Goal: Information Seeking & Learning: Check status

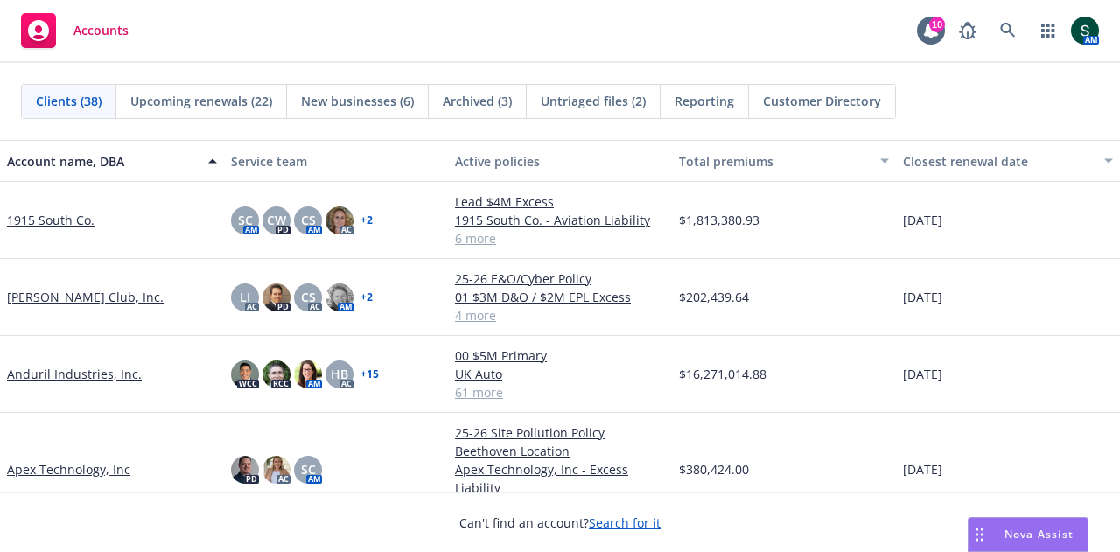
scroll to position [175, 0]
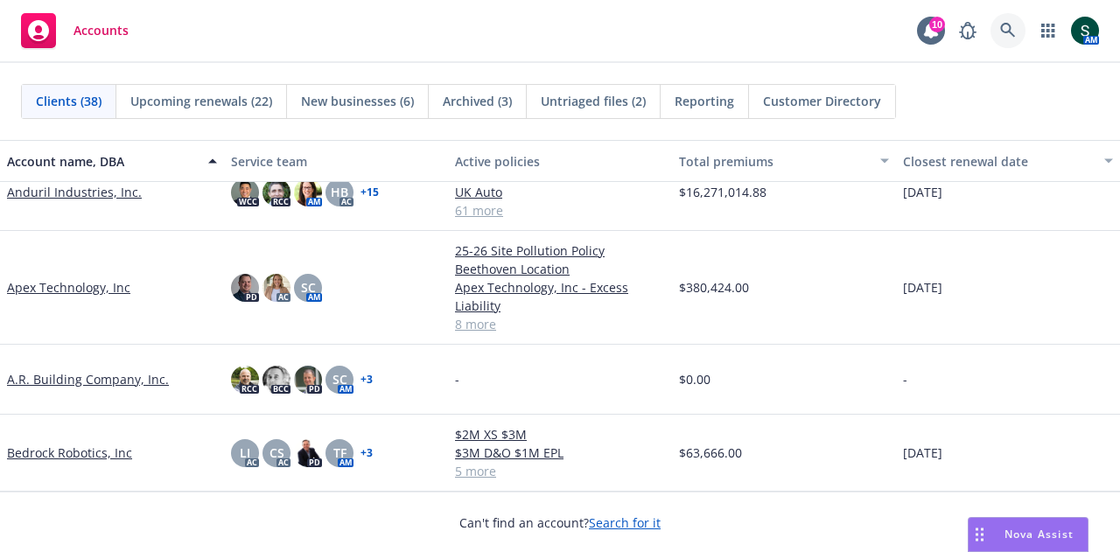
click at [1017, 25] on link at bounding box center [1008, 30] width 35 height 35
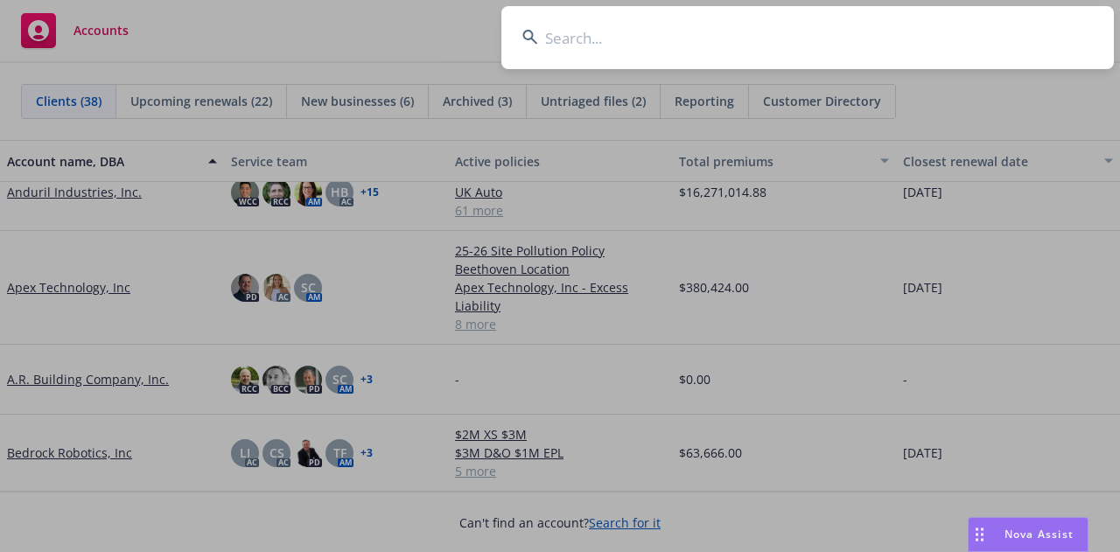
click at [592, 39] on input at bounding box center [807, 37] width 613 height 63
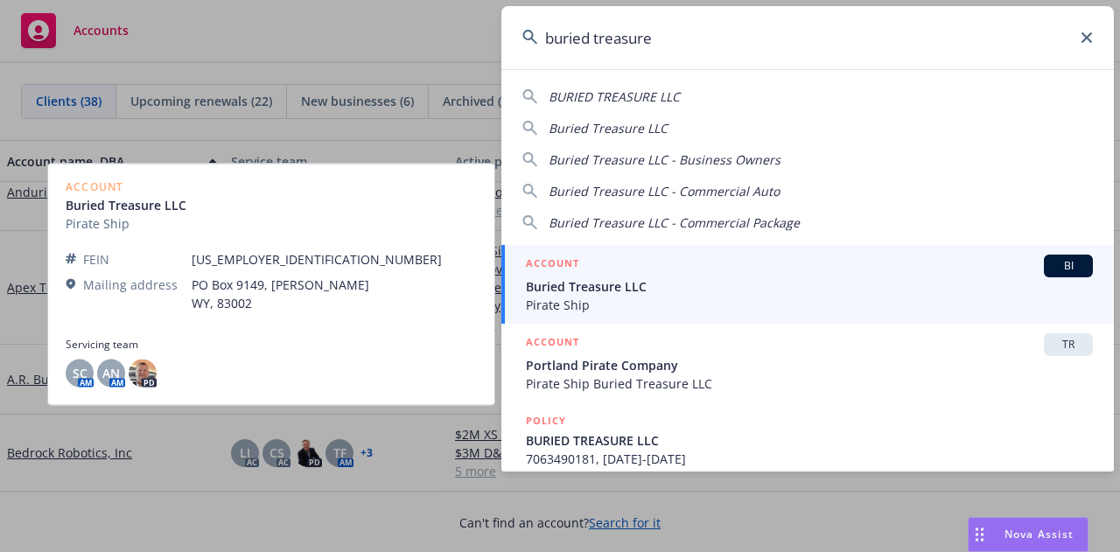
type input "buried treasure"
click at [999, 279] on span "Buried Treasure LLC" at bounding box center [809, 286] width 567 height 18
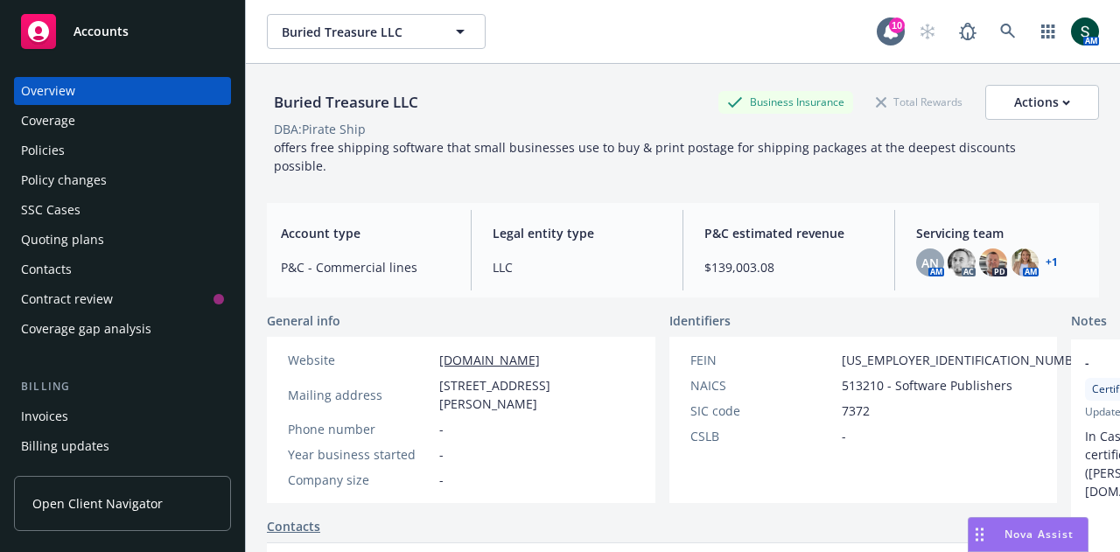
click at [63, 146] on div "Policies" at bounding box center [43, 151] width 44 height 28
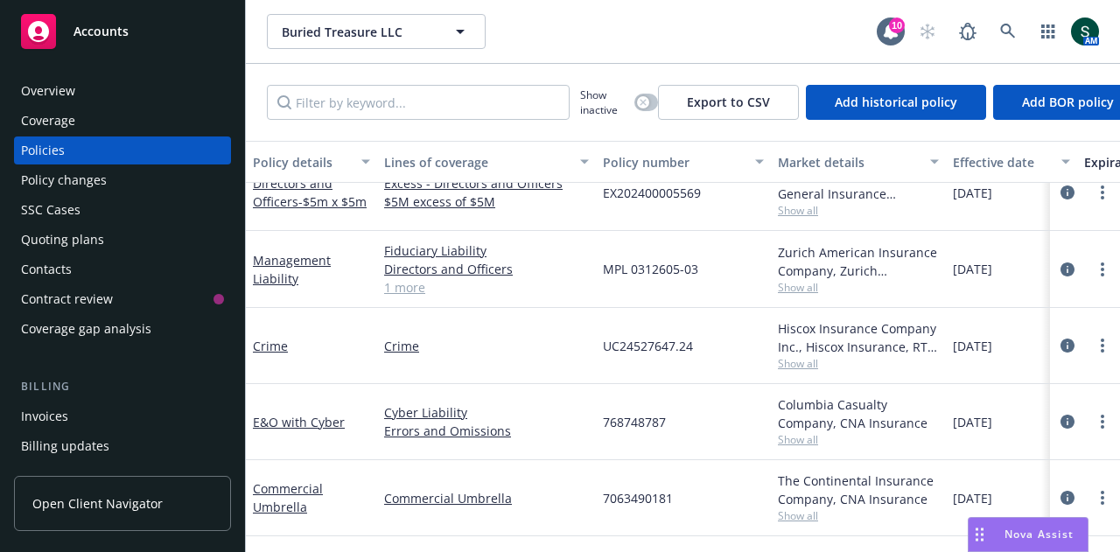
scroll to position [674, 0]
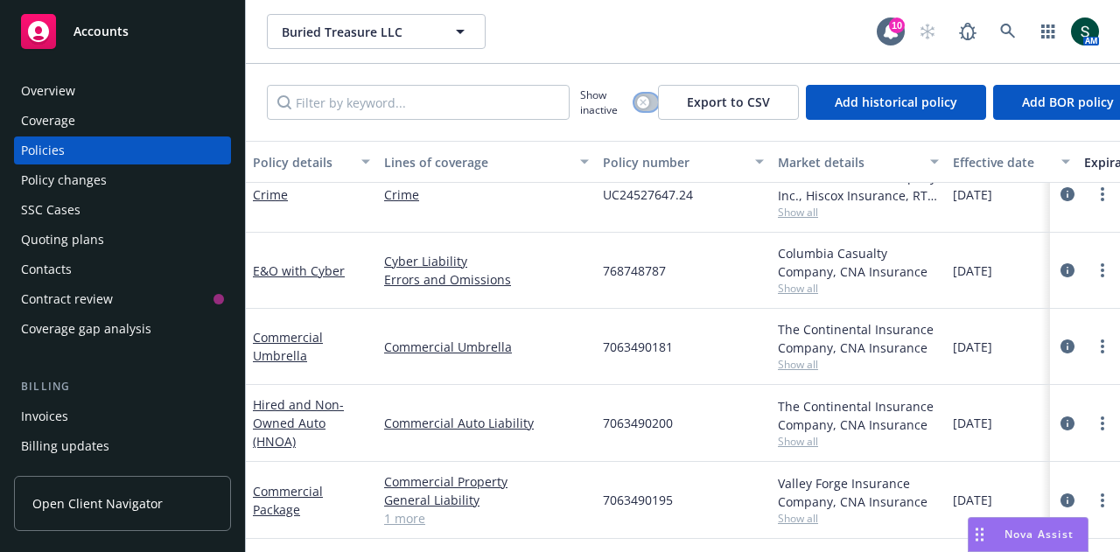
click at [642, 107] on div "button" at bounding box center [643, 102] width 12 height 12
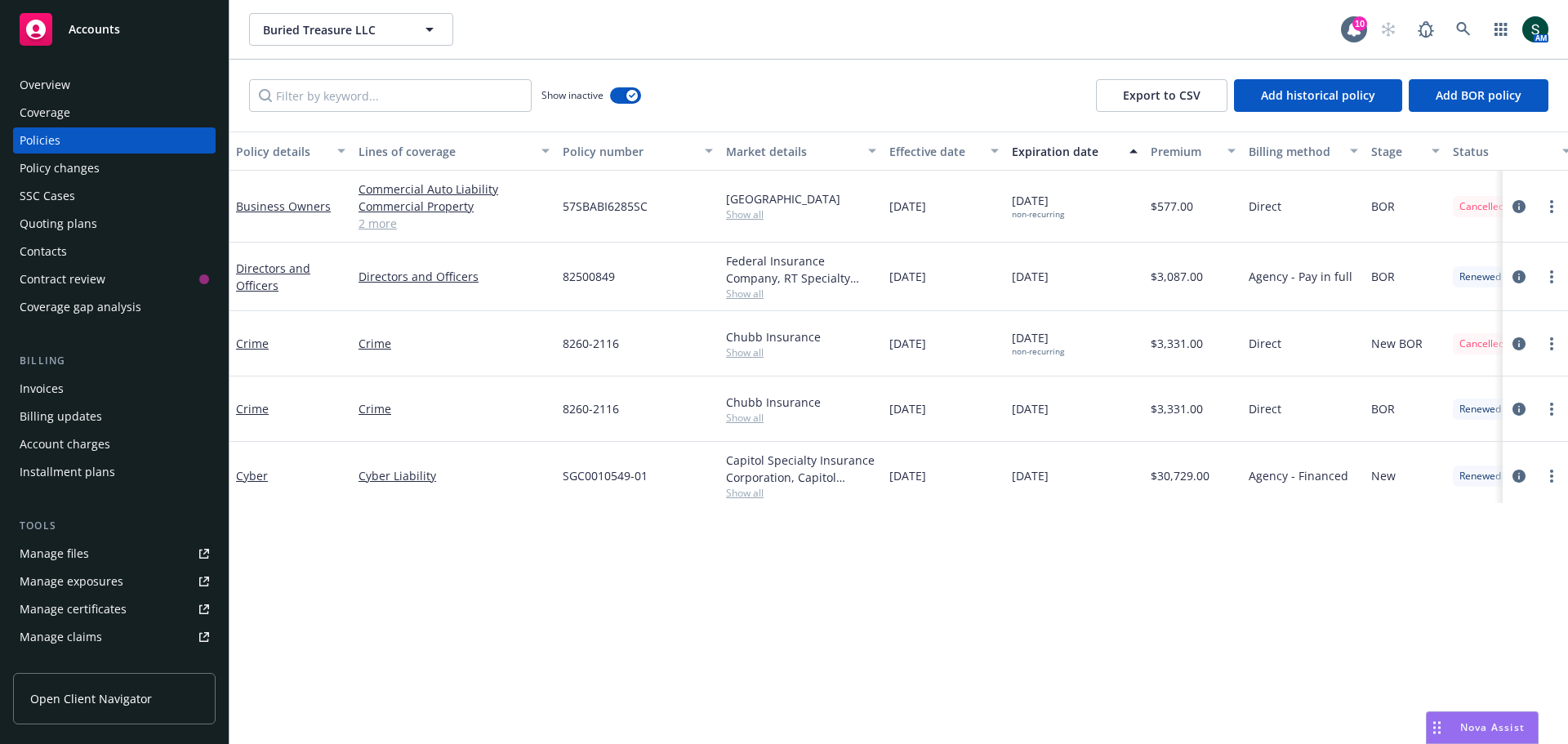
click at [102, 514] on link "Open Client Navigator" at bounding box center [114, 698] width 203 height 51
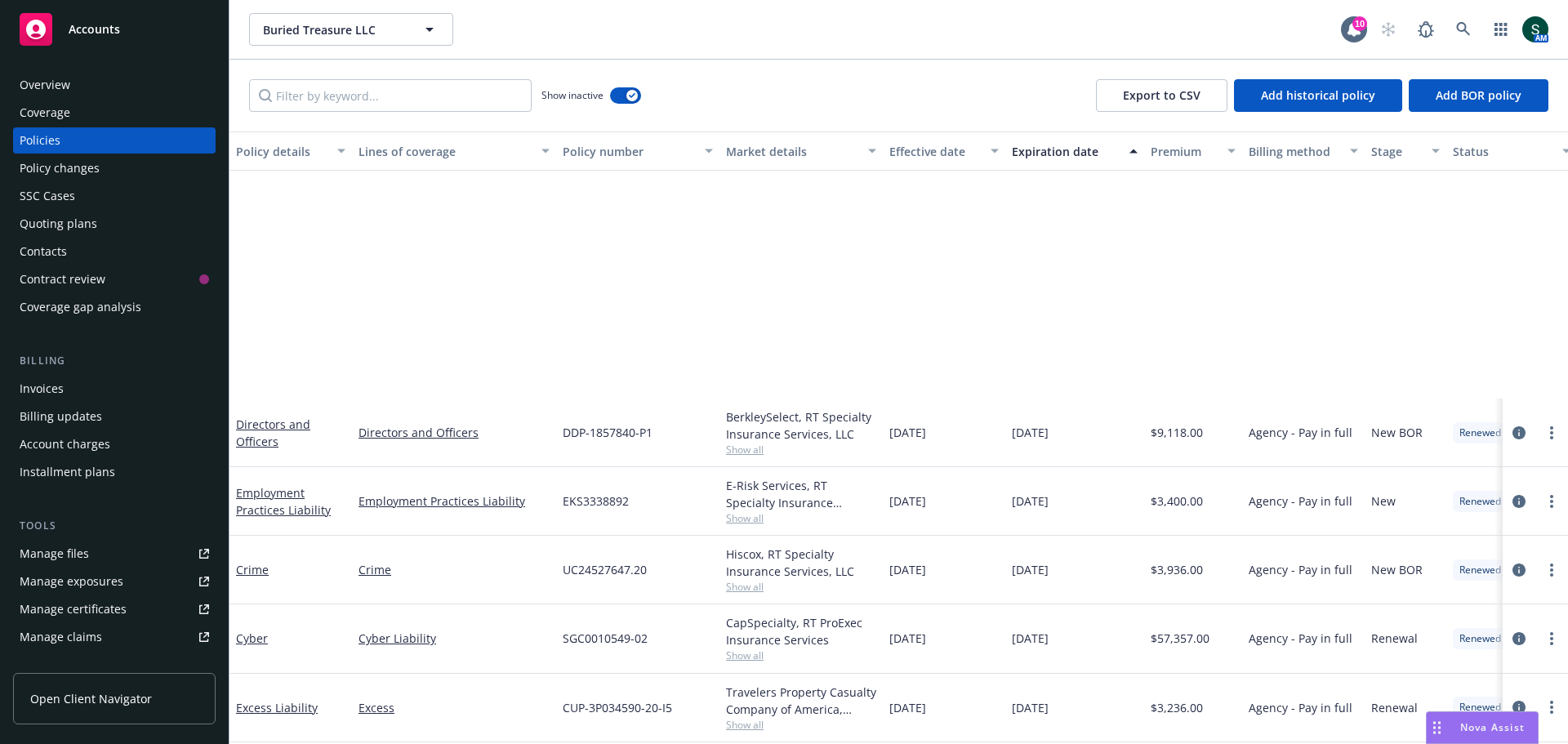
scroll to position [802, 0]
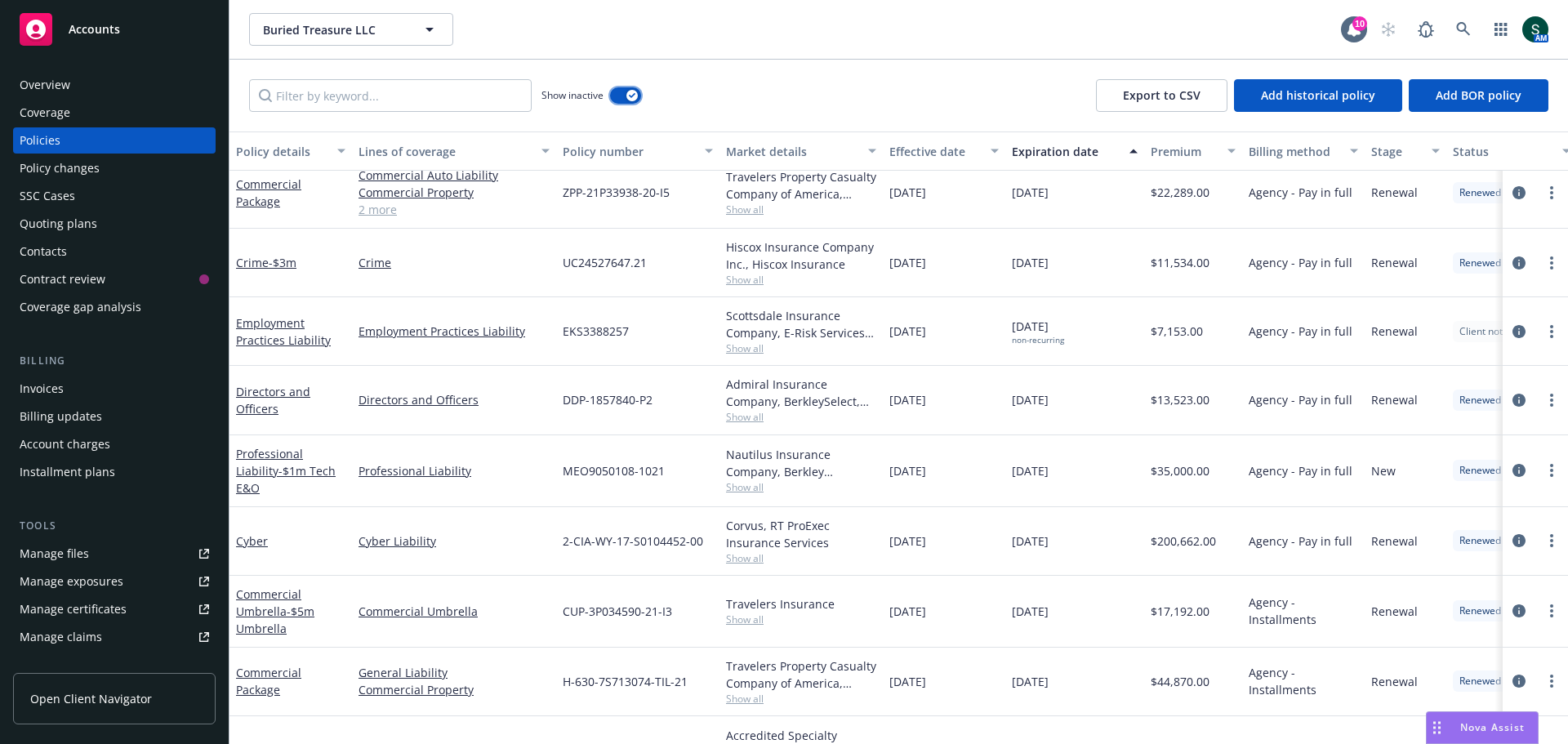
click at [611, 95] on button "button" at bounding box center [625, 96] width 31 height 17
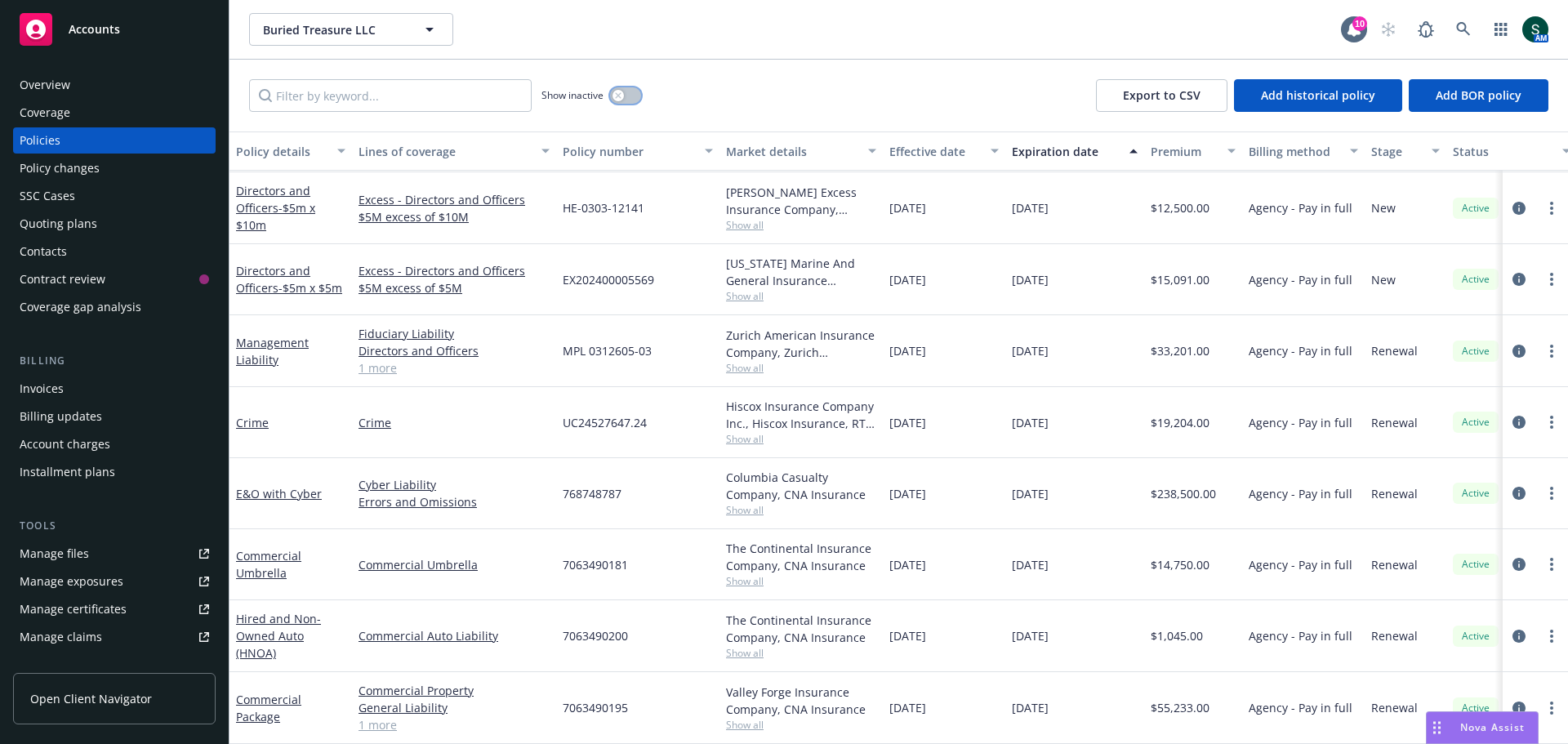
scroll to position [409, 0]
click at [278, 514] on link "Commercial Umbrella" at bounding box center [269, 564] width 65 height 33
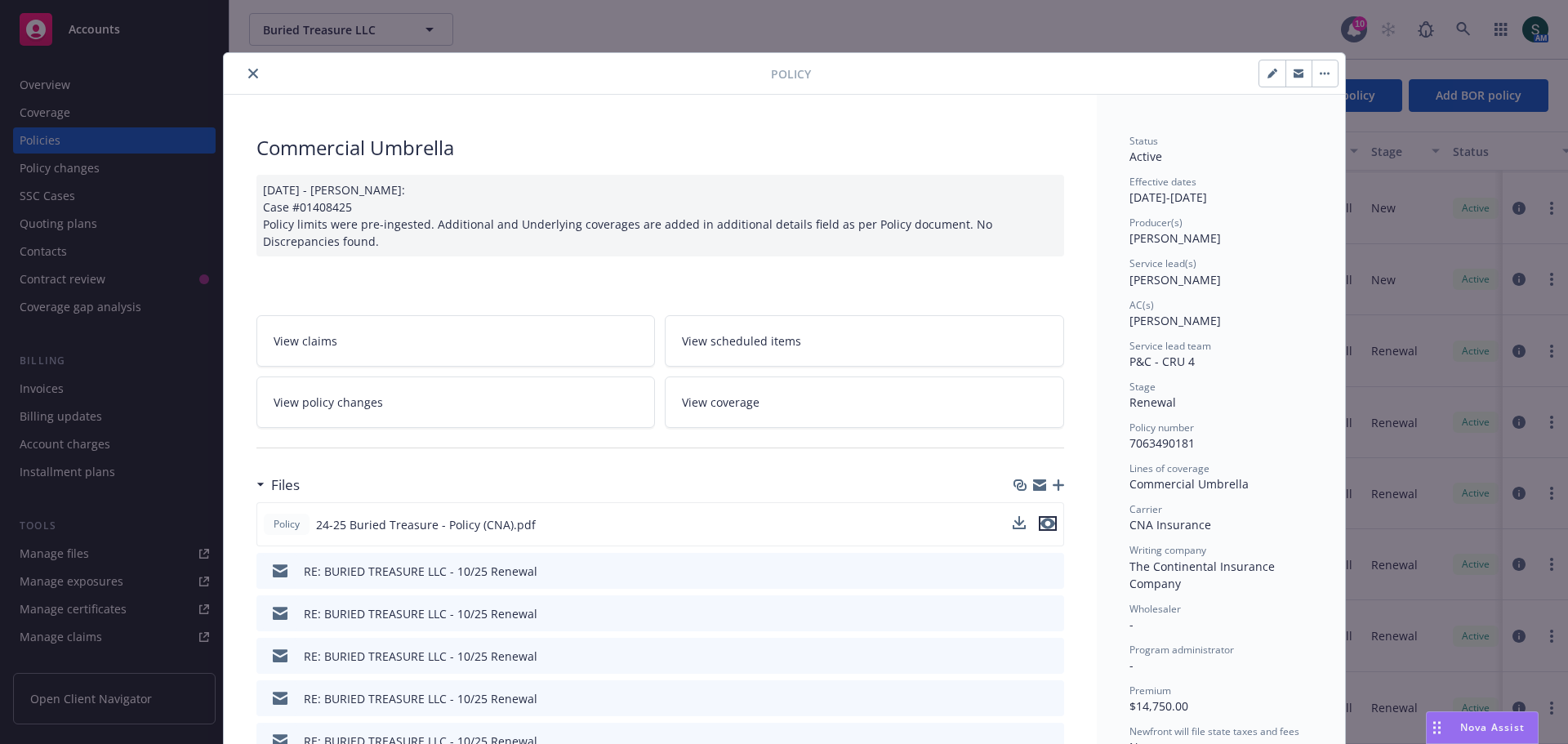
click at [1043, 514] on icon "preview file" at bounding box center [1048, 524] width 15 height 11
click at [248, 72] on icon "close" at bounding box center [253, 74] width 10 height 10
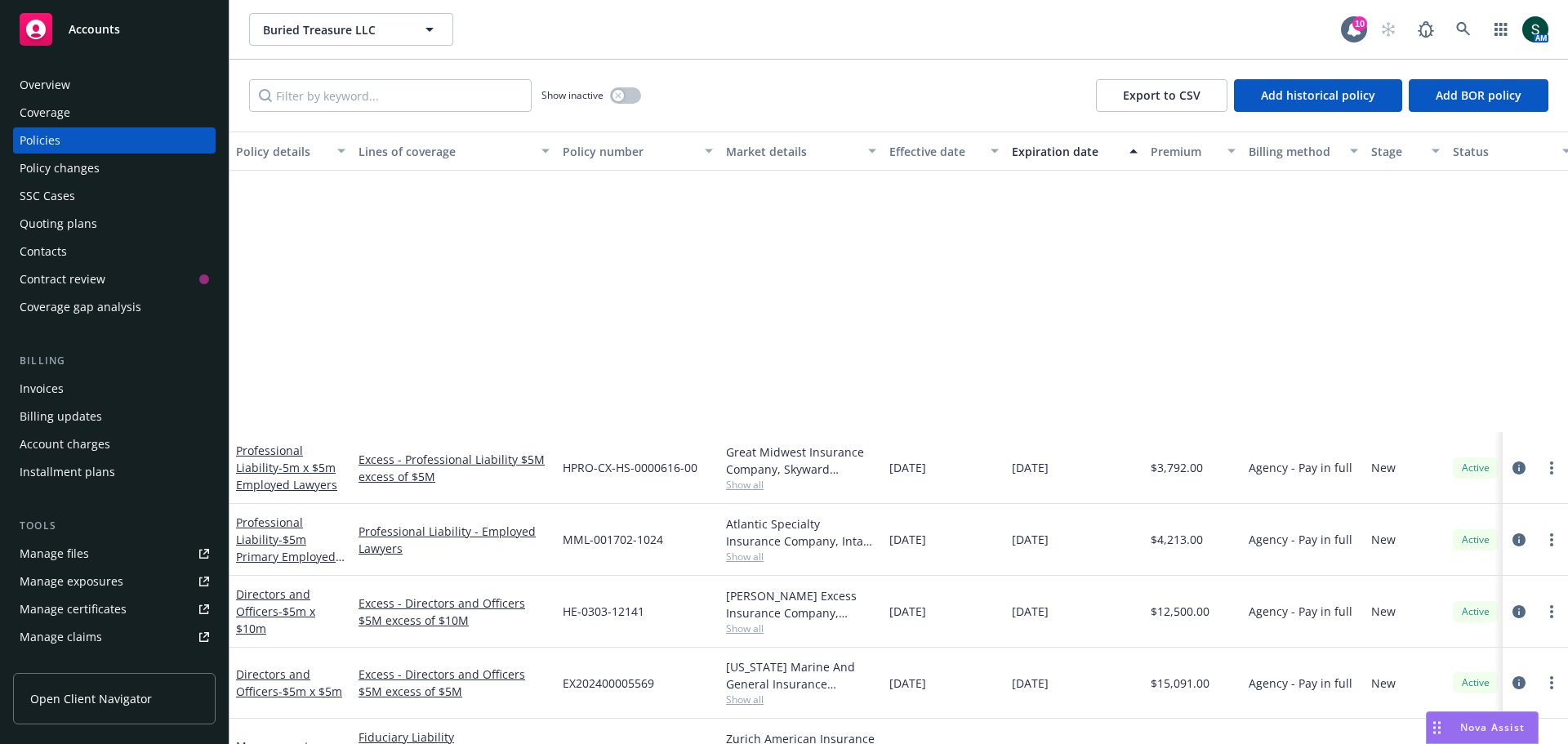
scroll to position [327, 0]
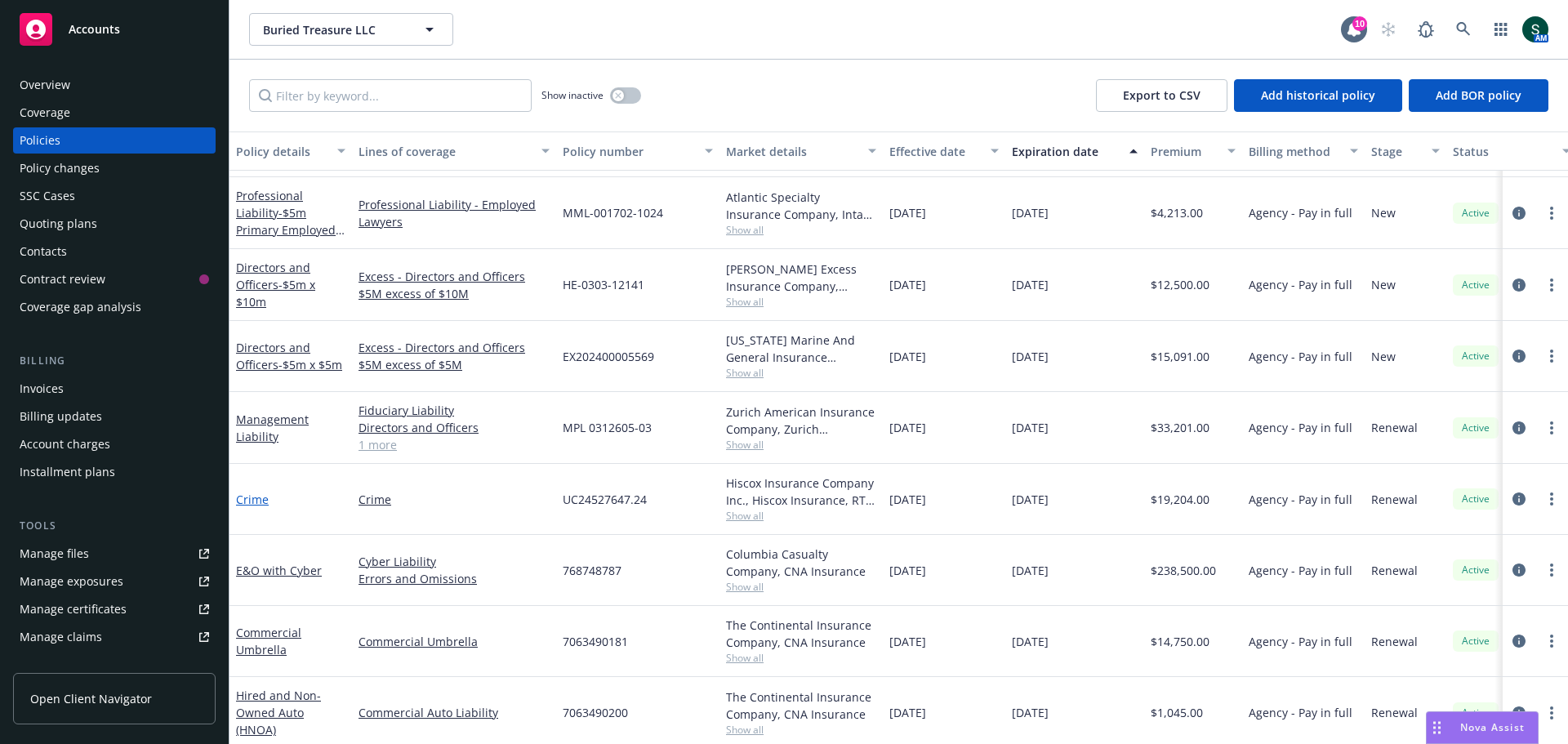
click at [251, 499] on link "Crime" at bounding box center [252, 499] width 33 height 16
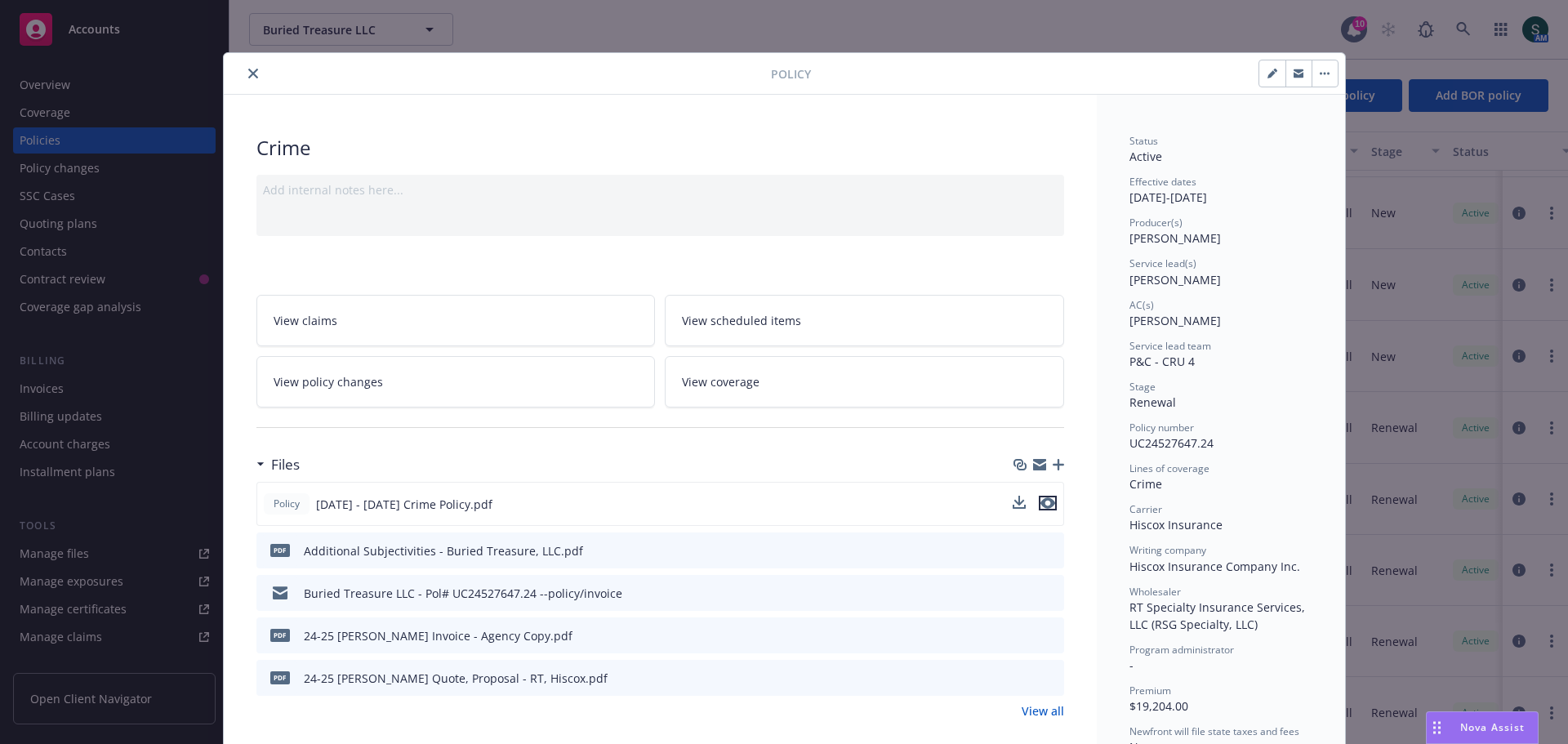
click at [1044, 498] on button "preview file" at bounding box center [1047, 503] width 18 height 15
click at [249, 78] on button "close" at bounding box center [253, 73] width 20 height 20
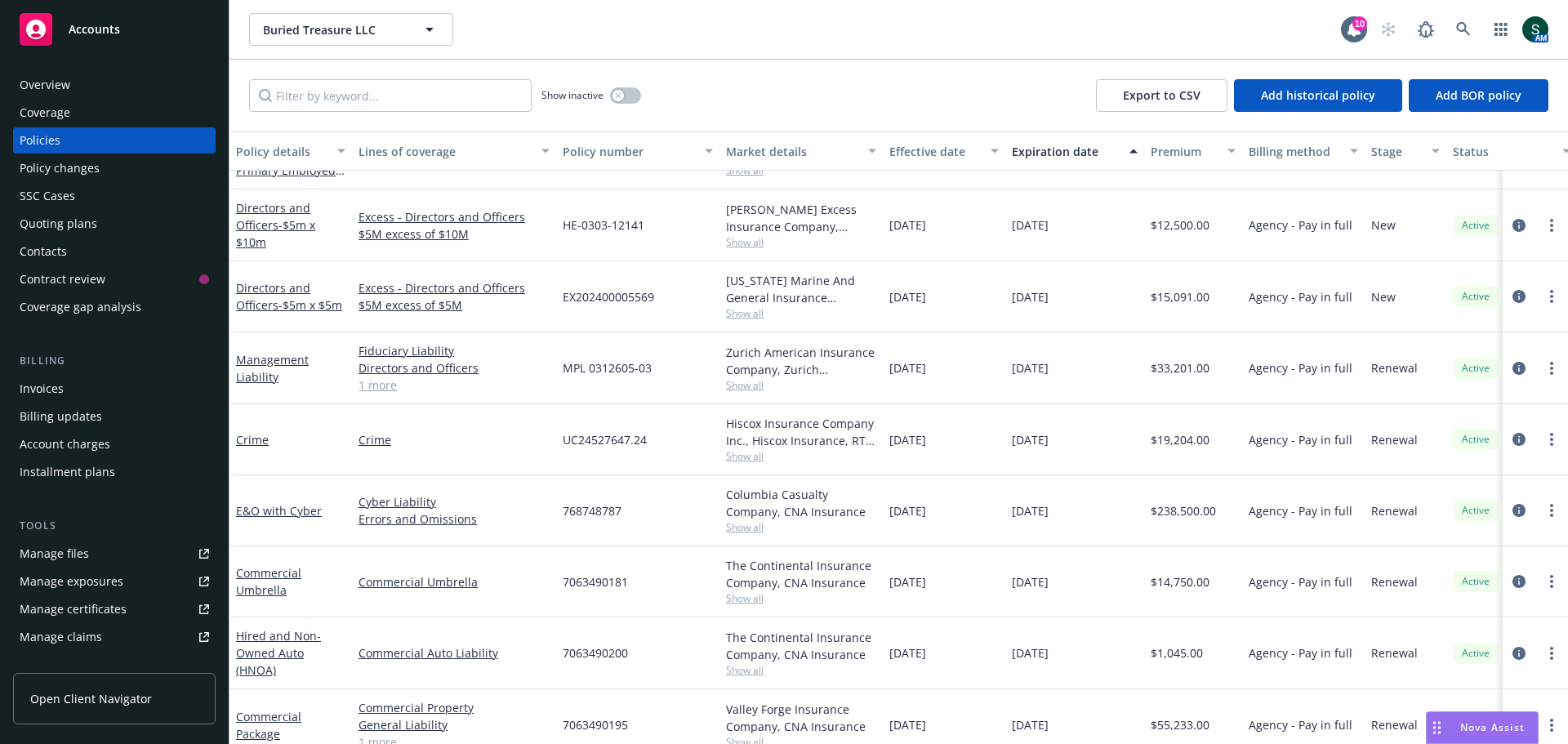
scroll to position [409, 0]
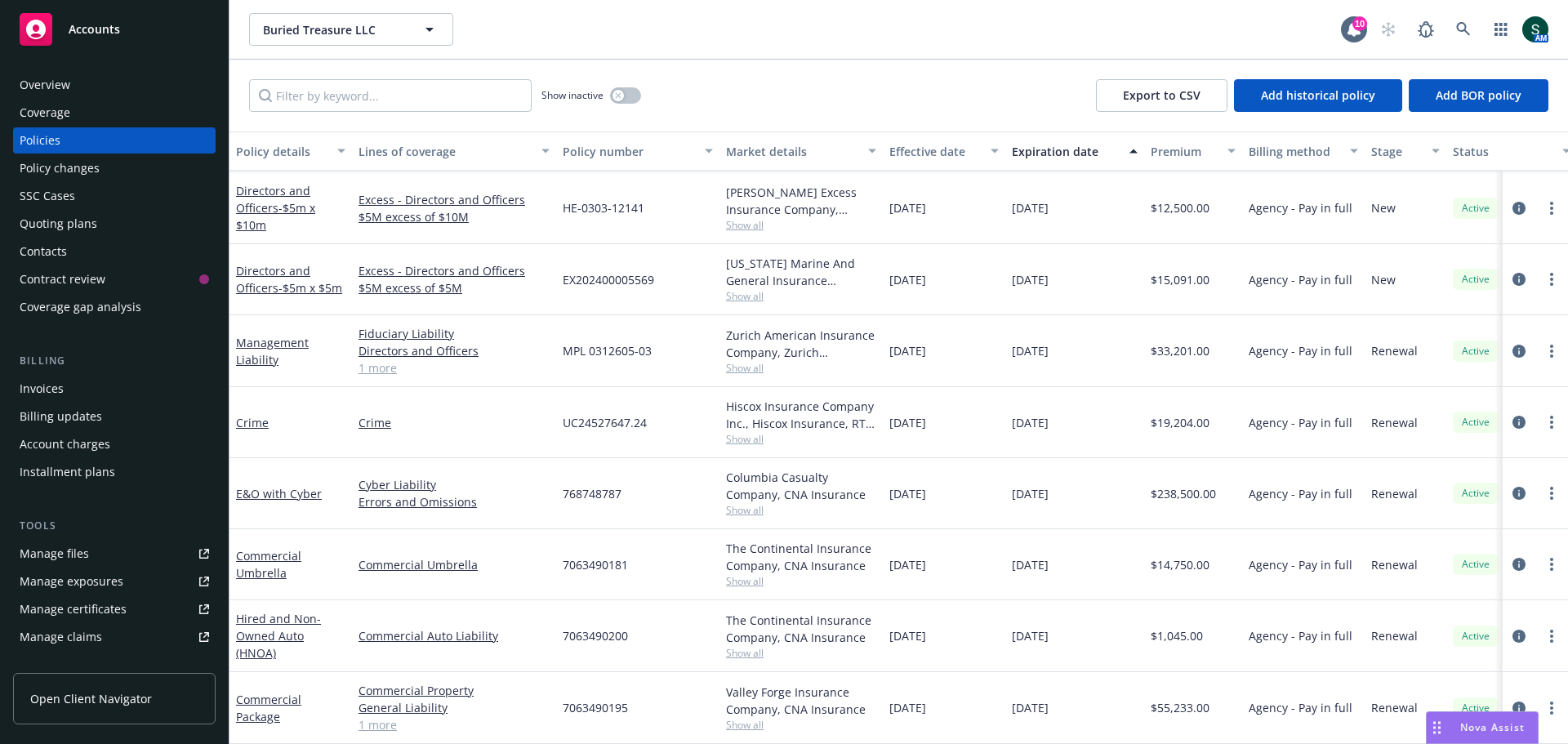
click at [629, 89] on div "Show inactive" at bounding box center [591, 95] width 100 height 33
click at [635, 92] on button "button" at bounding box center [625, 96] width 31 height 17
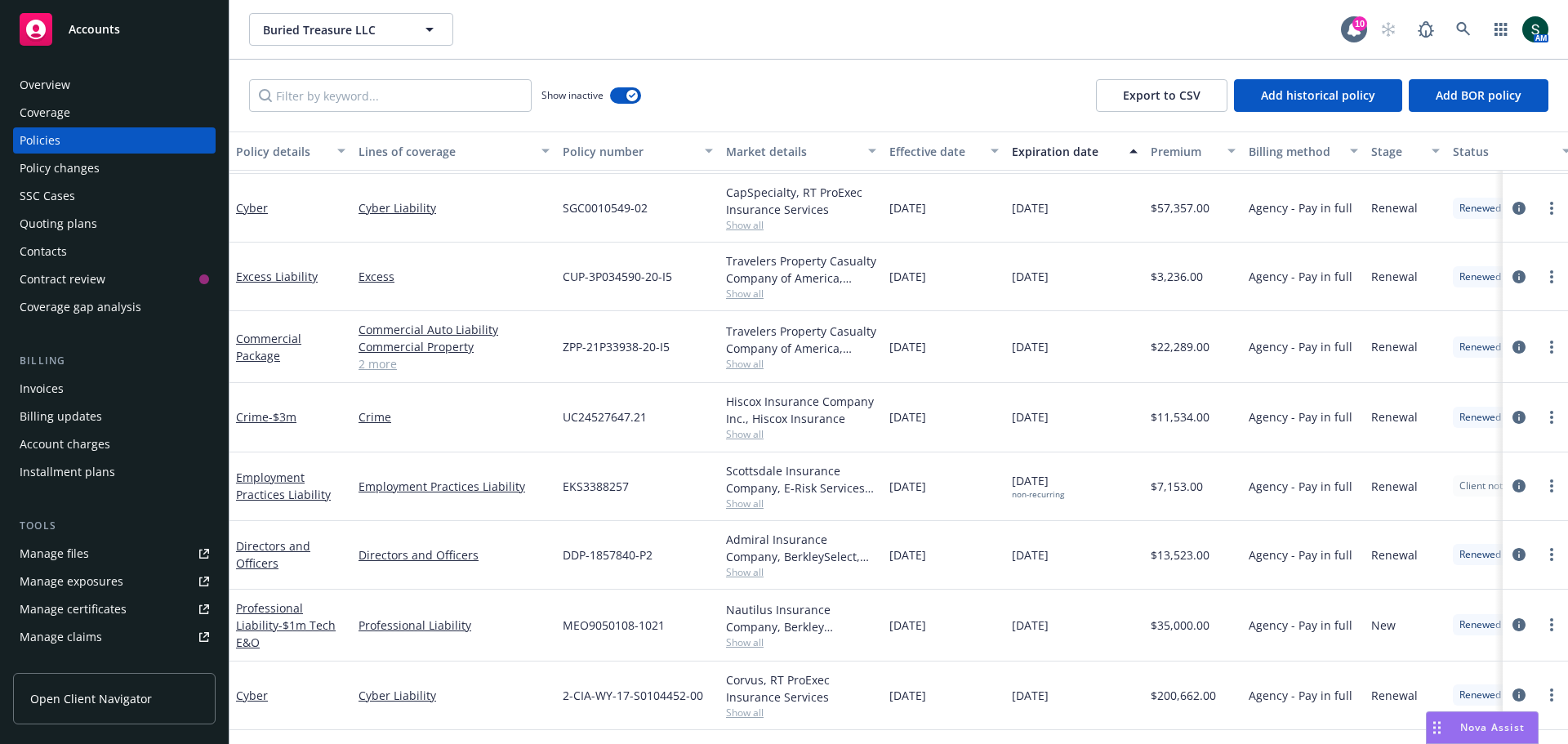
click at [70, 220] on div "Quoting plans" at bounding box center [58, 224] width 77 height 26
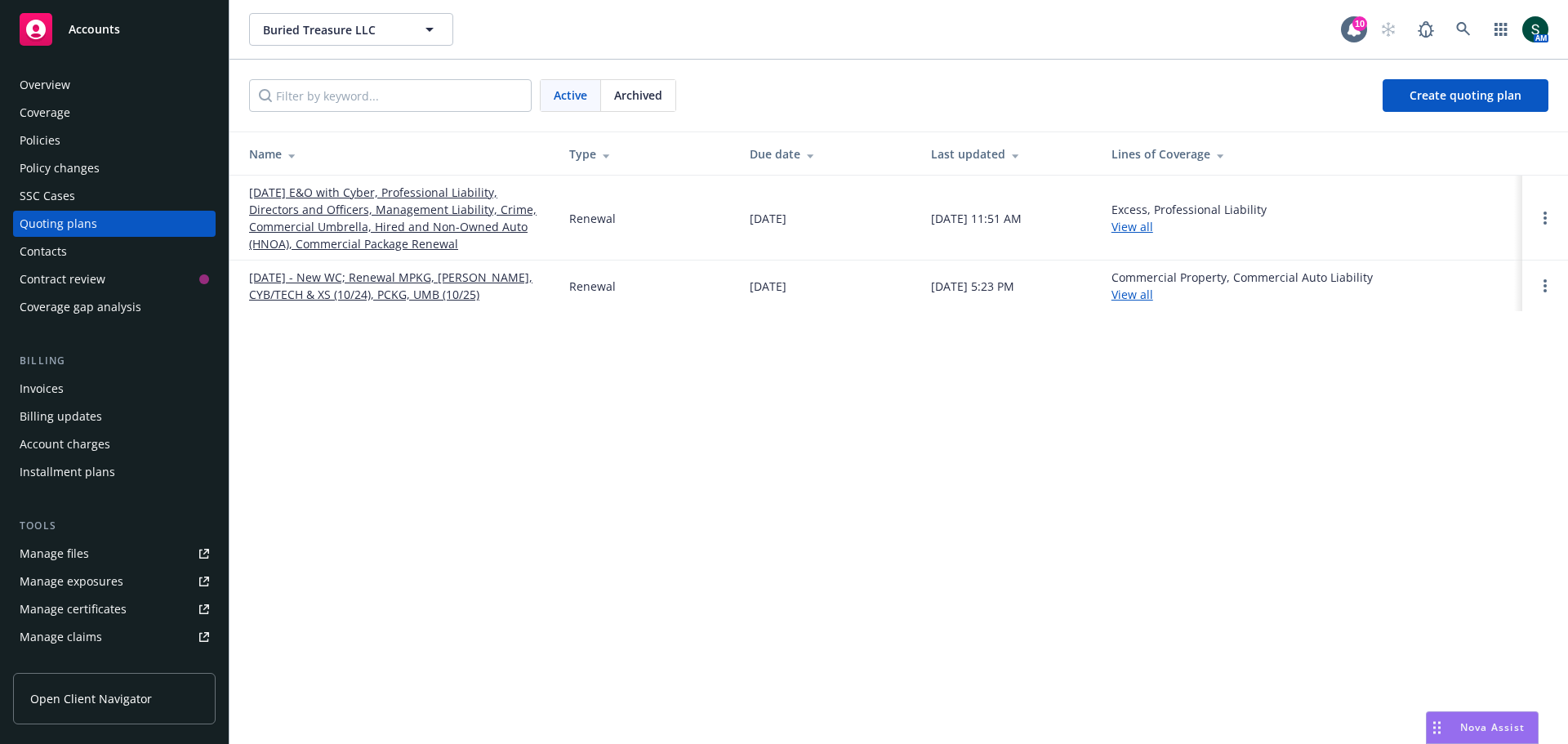
click at [642, 90] on span "Archived" at bounding box center [638, 95] width 49 height 17
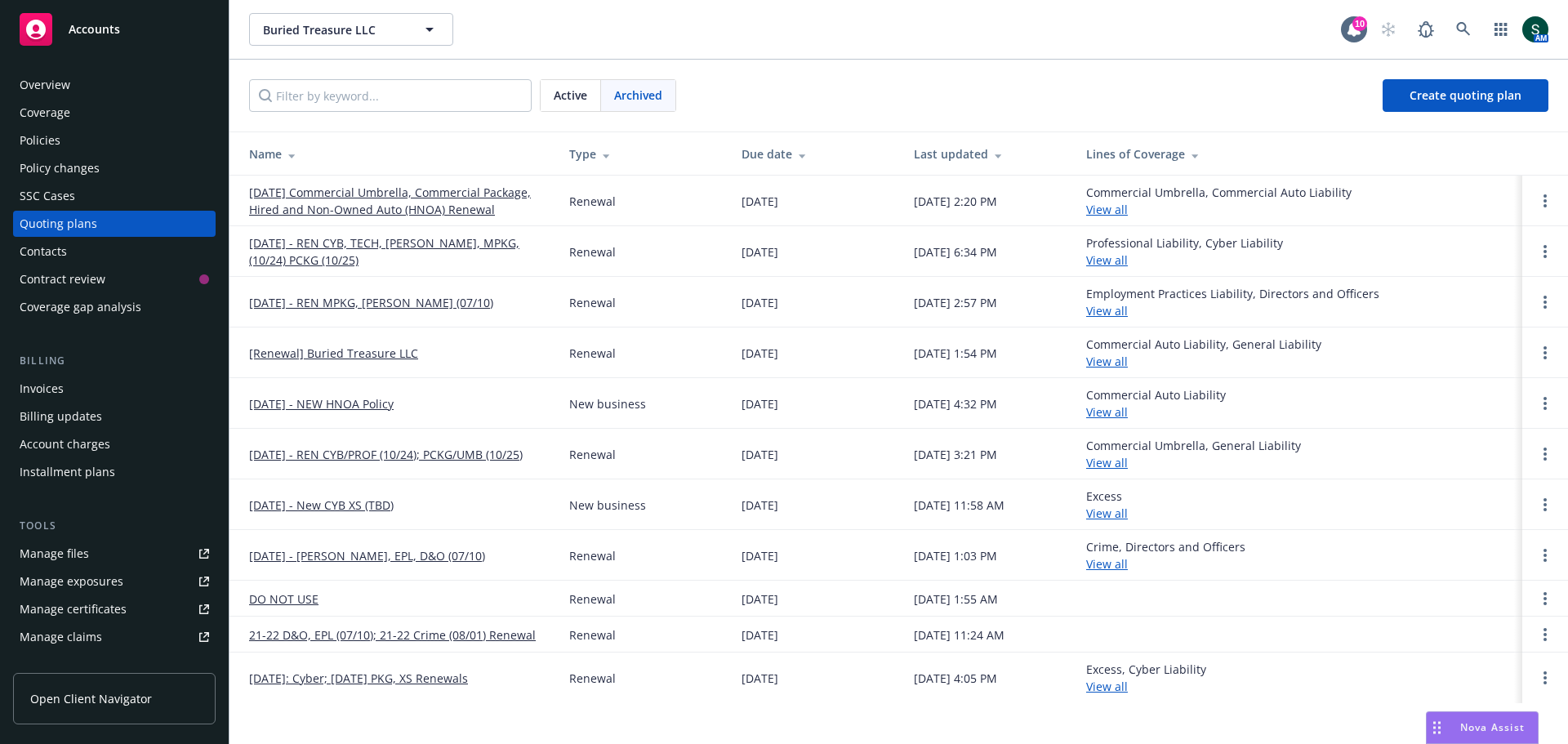
click at [278, 255] on link "[DATE] - REN CYB, TECH, [PERSON_NAME], MPKG, (10/24) PCKG (10/25)" at bounding box center [396, 251] width 294 height 35
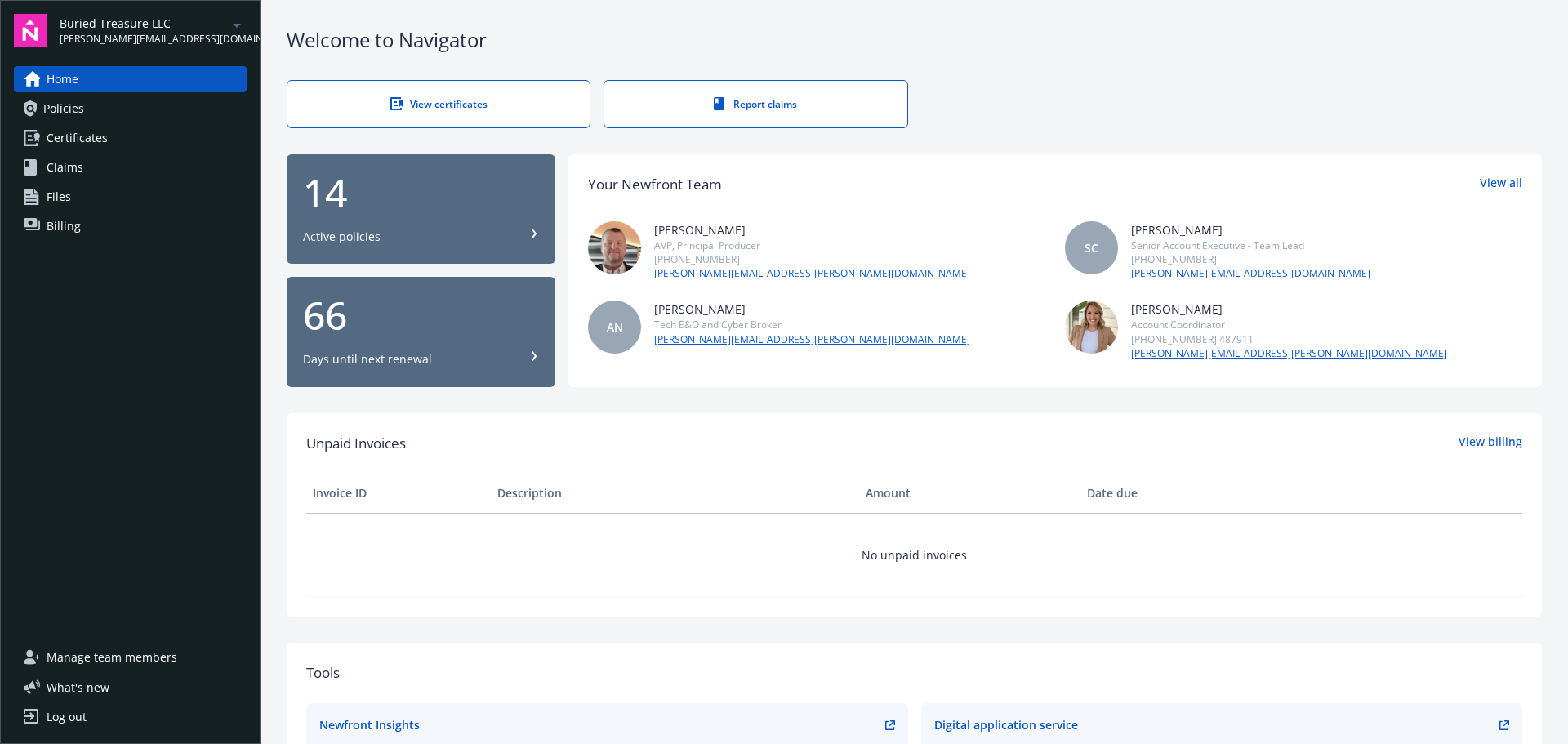
click at [78, 117] on span "Policies" at bounding box center [63, 108] width 41 height 26
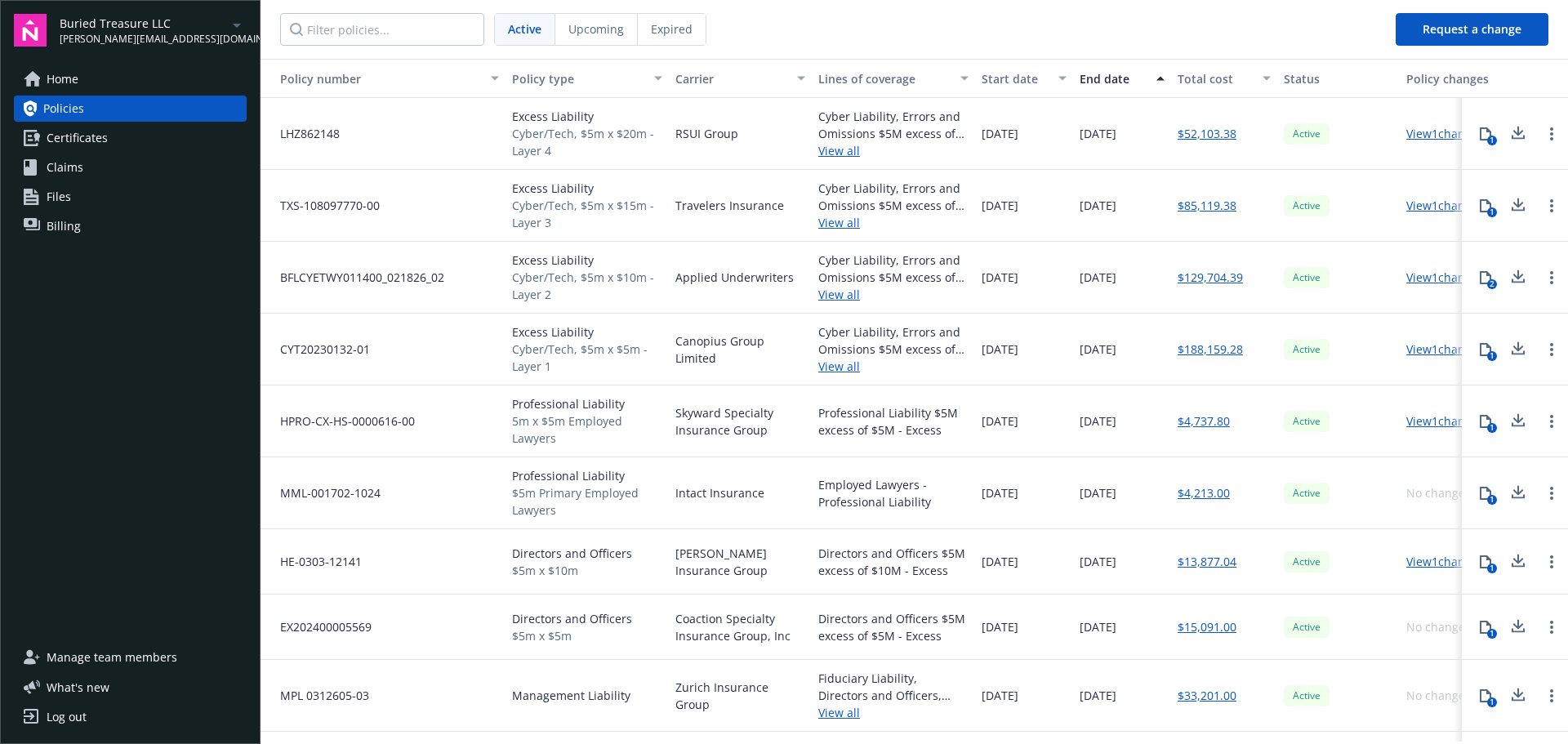
click at [121, 666] on span "Manage team members" at bounding box center [112, 657] width 131 height 26
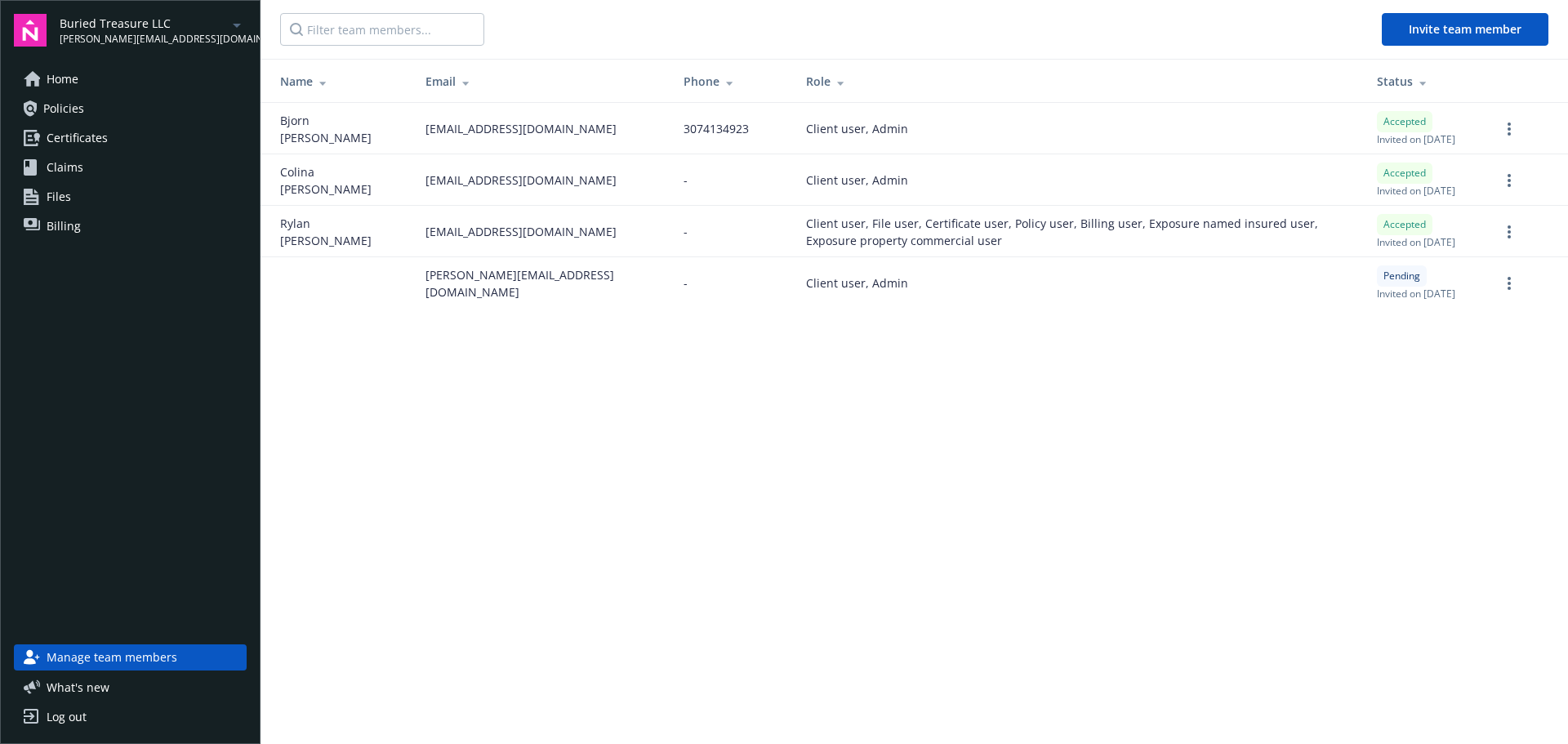
click at [67, 105] on span "Policies" at bounding box center [63, 108] width 41 height 26
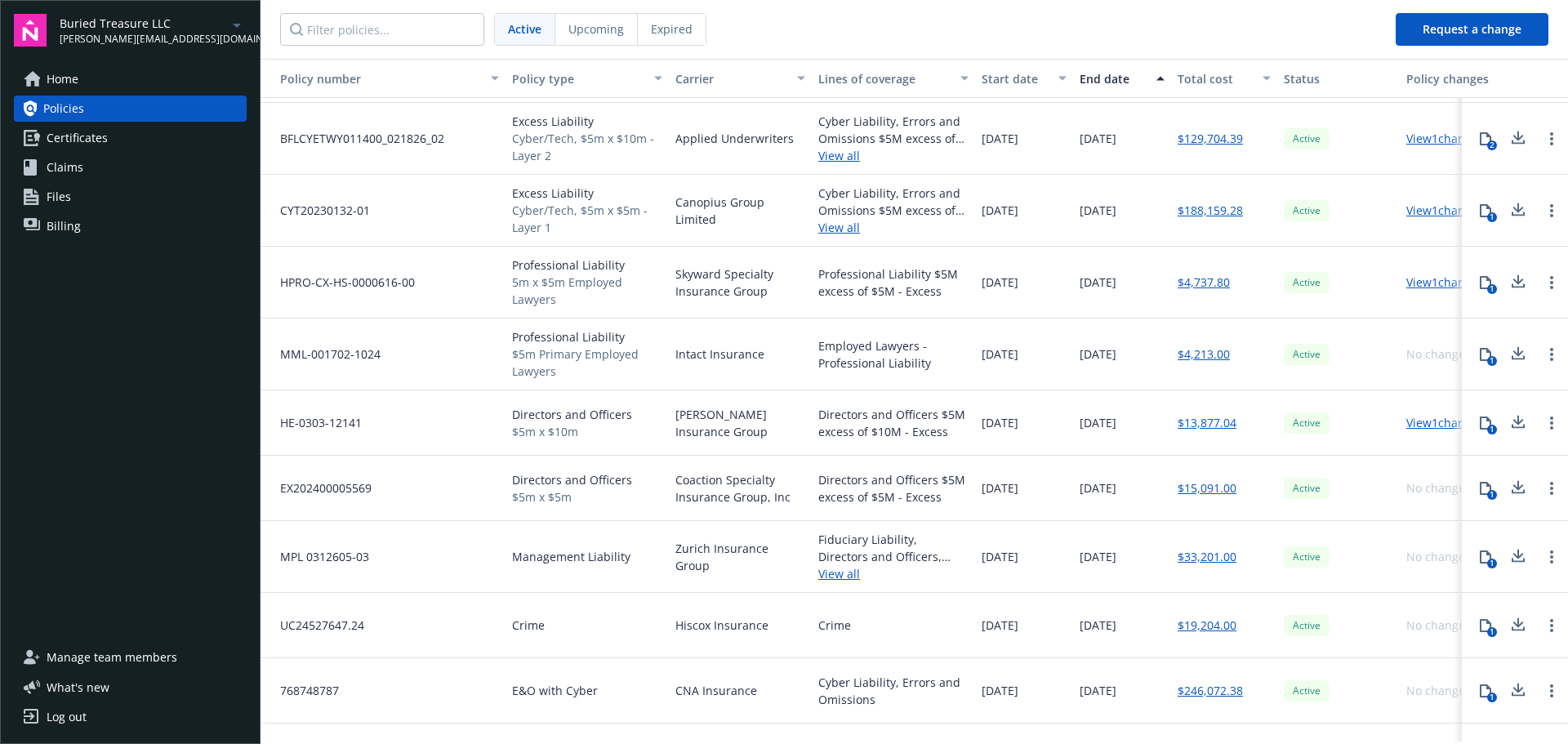
scroll to position [234, 0]
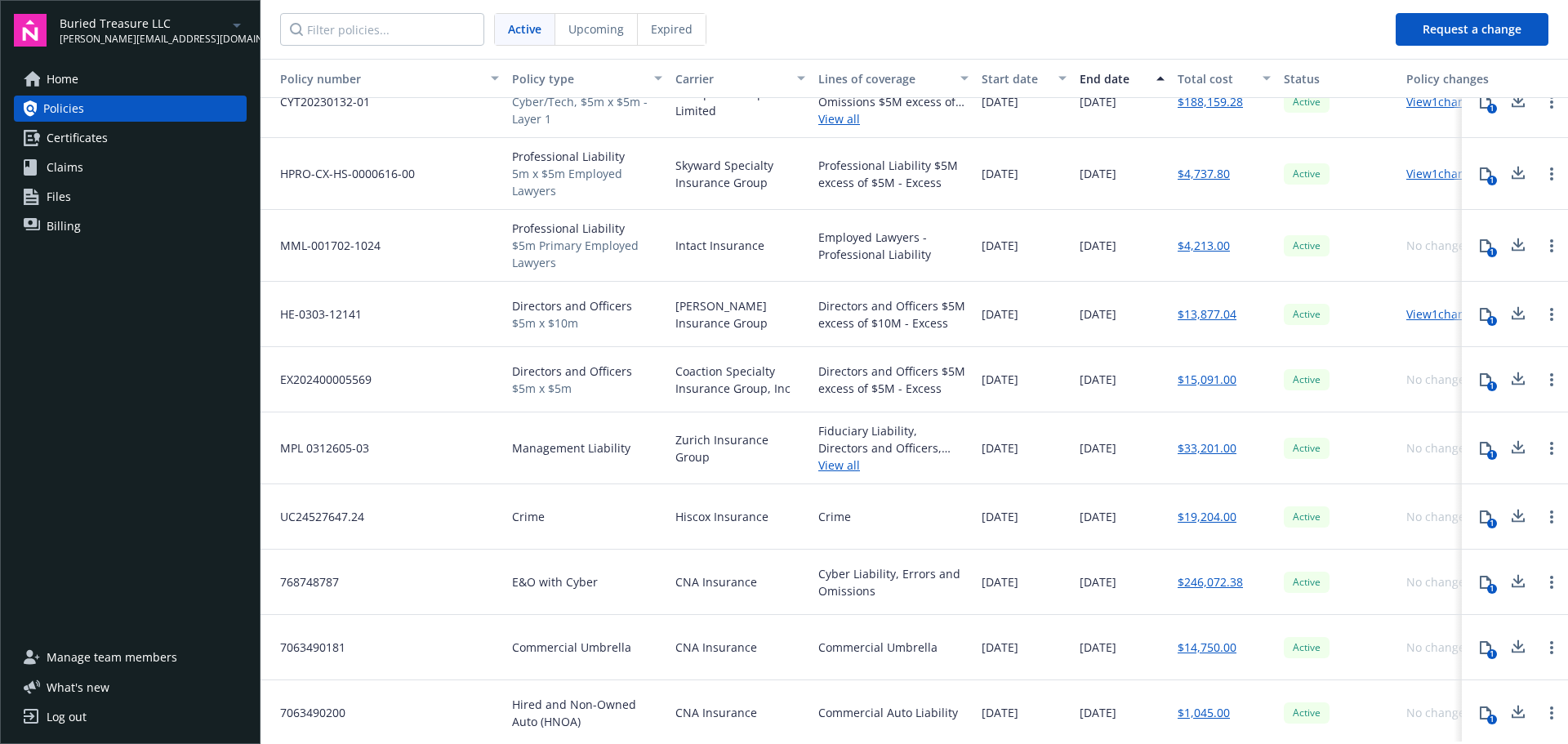
click at [837, 467] on link "View all" at bounding box center [893, 465] width 150 height 17
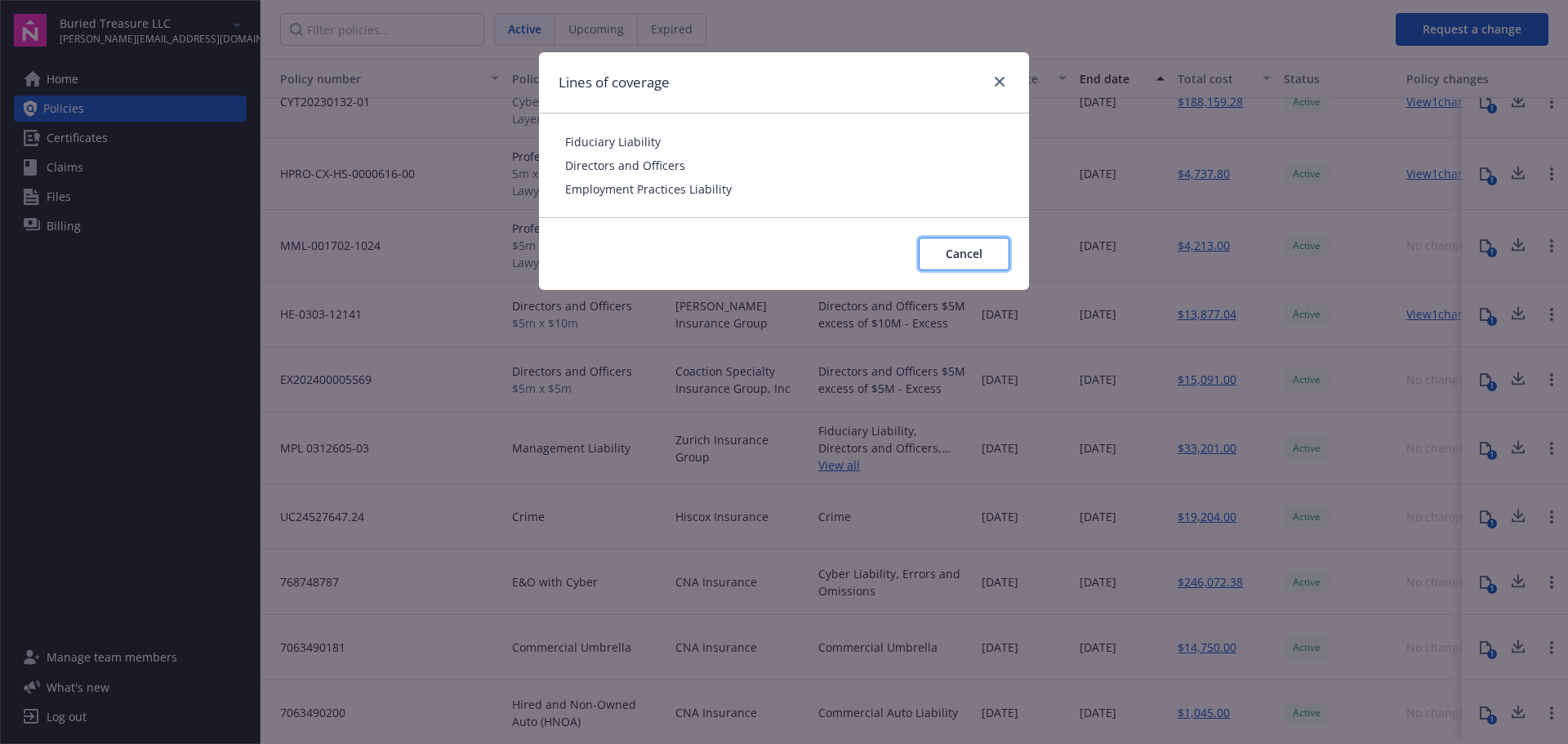
click at [964, 253] on span "Cancel" at bounding box center [963, 253] width 36 height 16
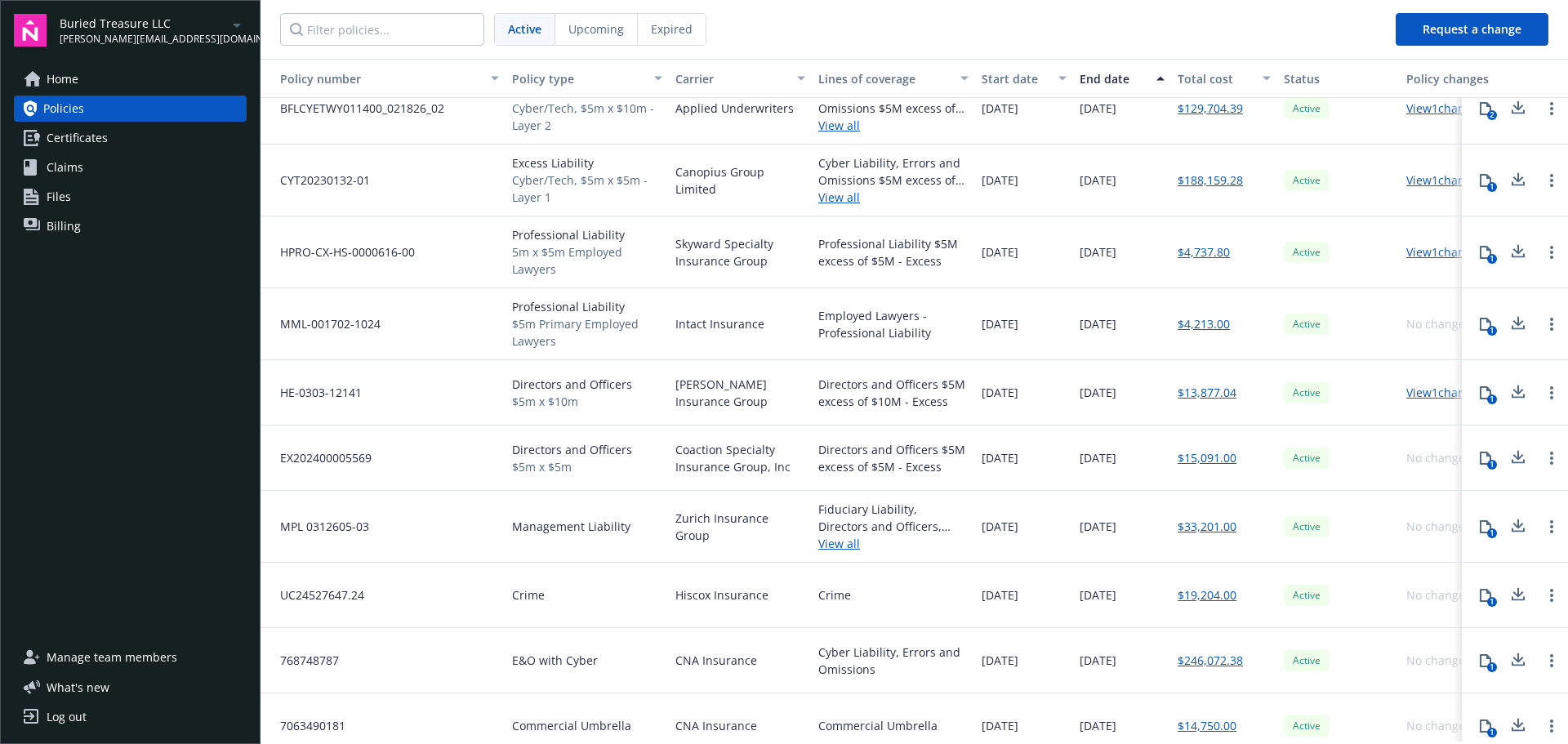
scroll to position [316, 0]
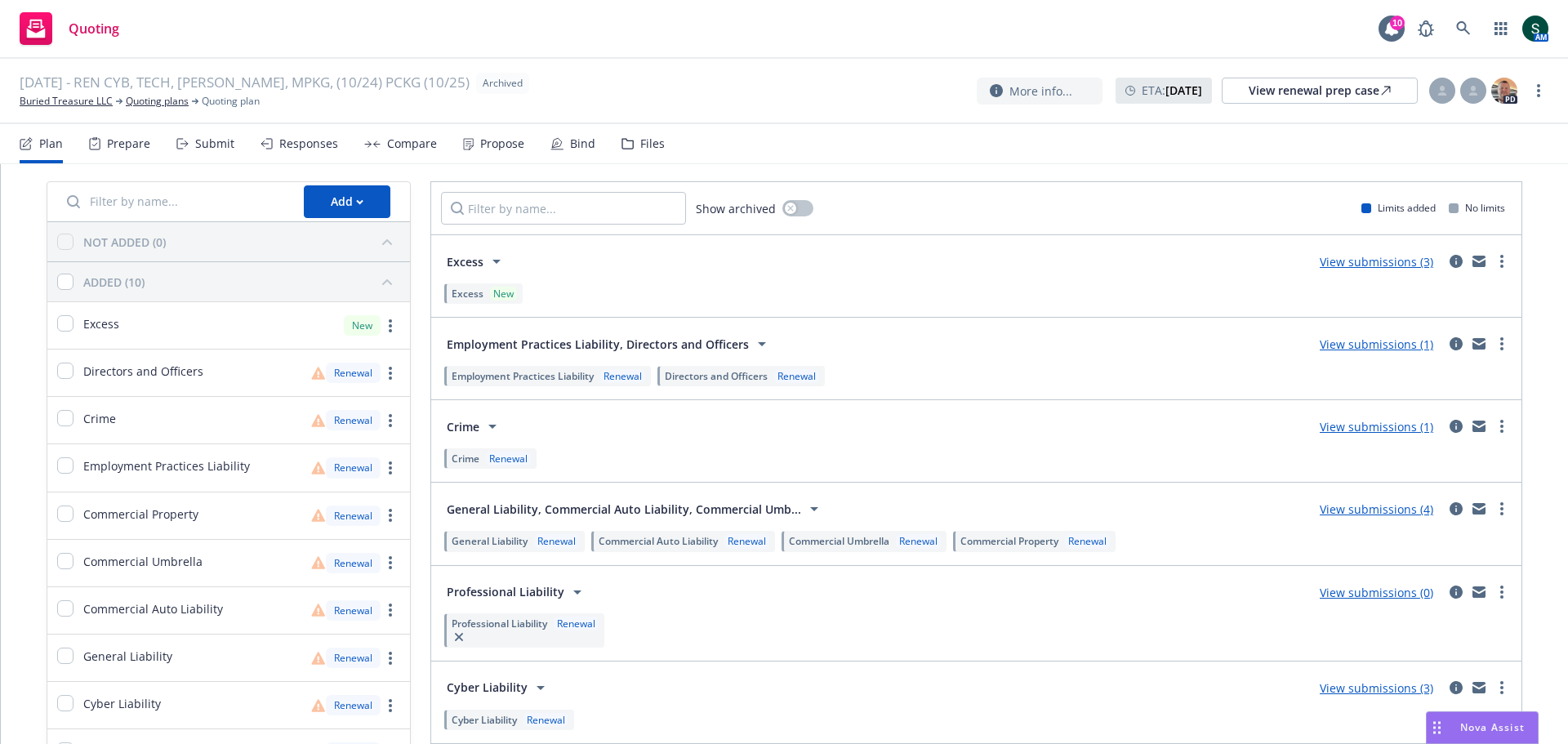
scroll to position [82, 0]
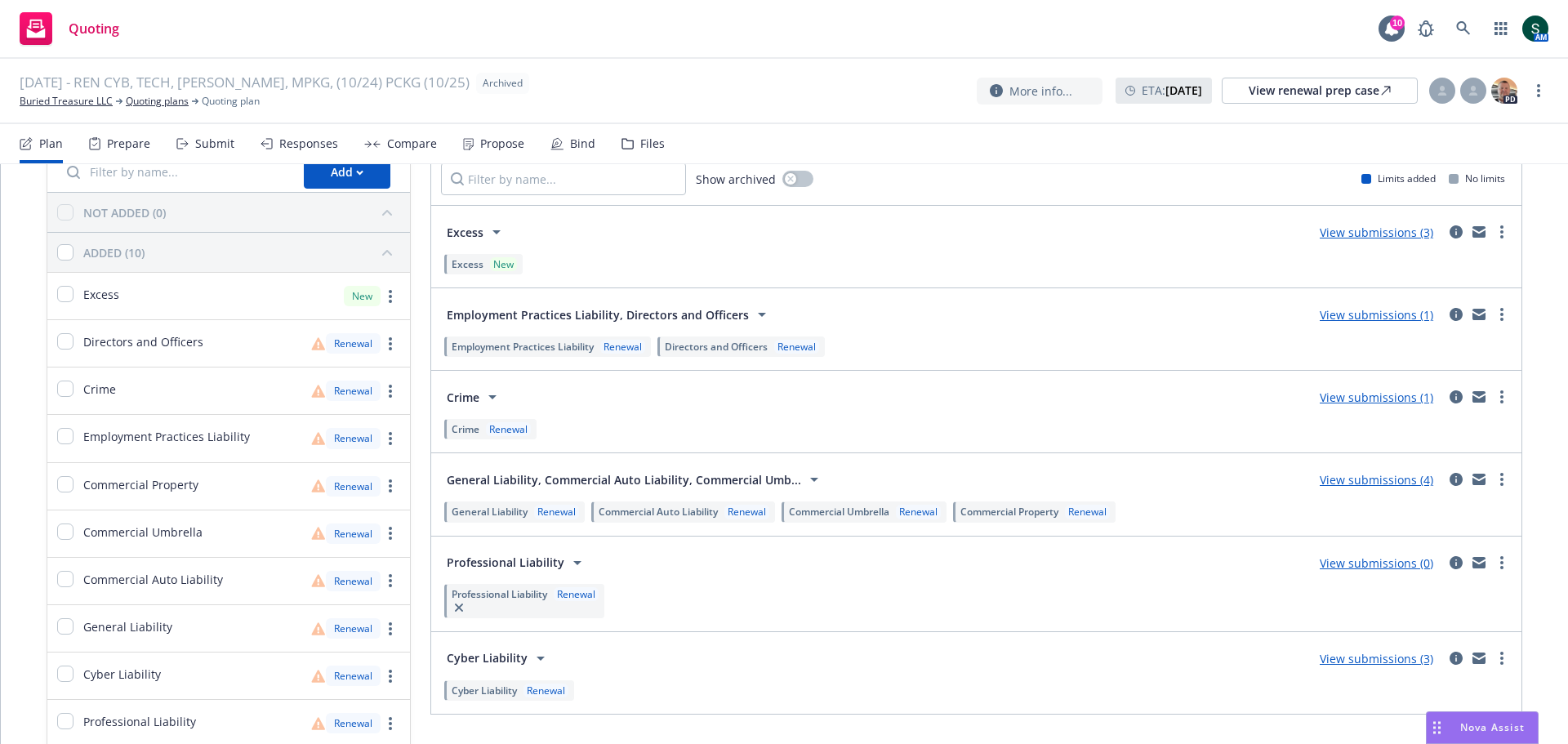
click at [1374, 480] on link "View submissions (4)" at bounding box center [1377, 480] width 114 height 16
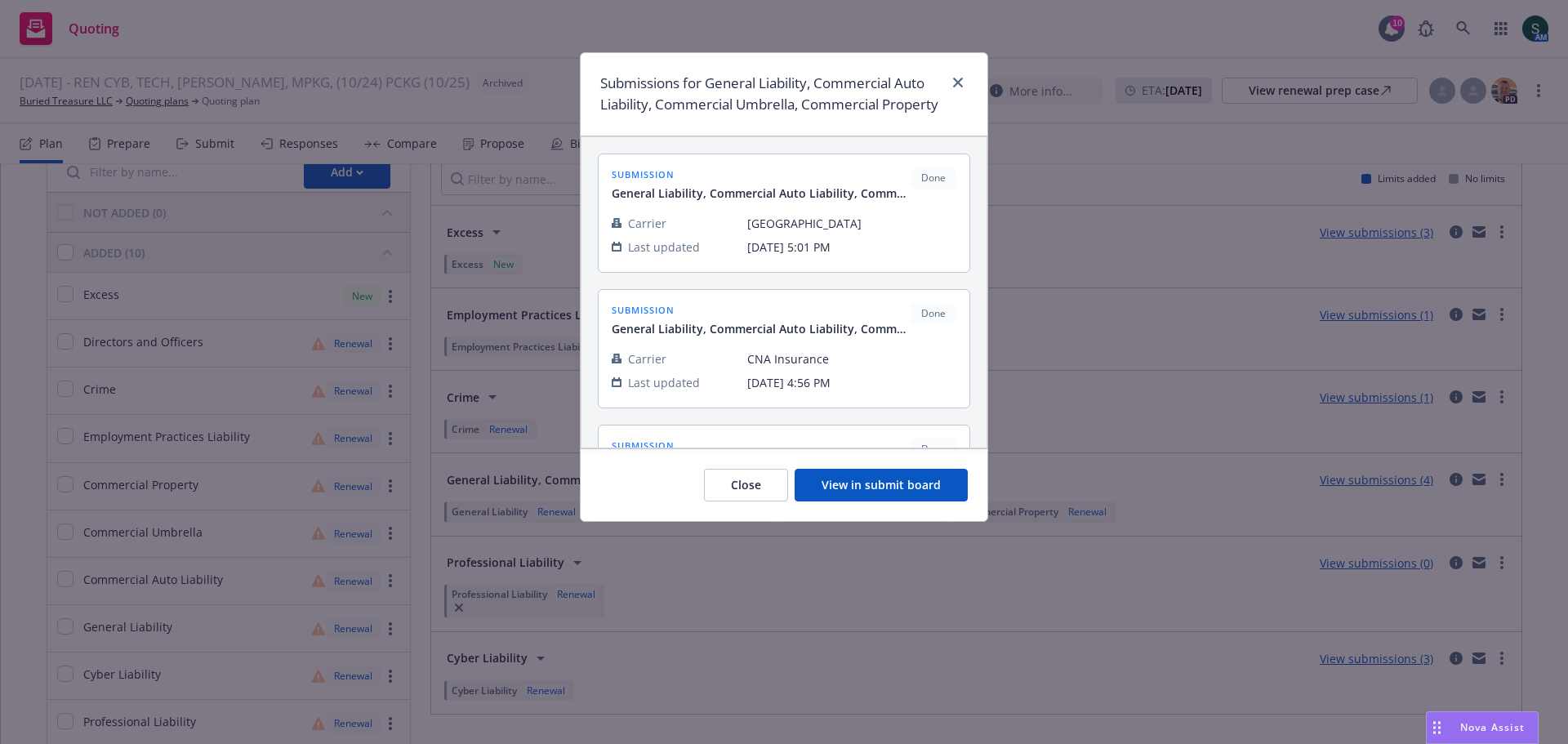
click at [913, 501] on button "View in submit board" at bounding box center [882, 484] width 174 height 33
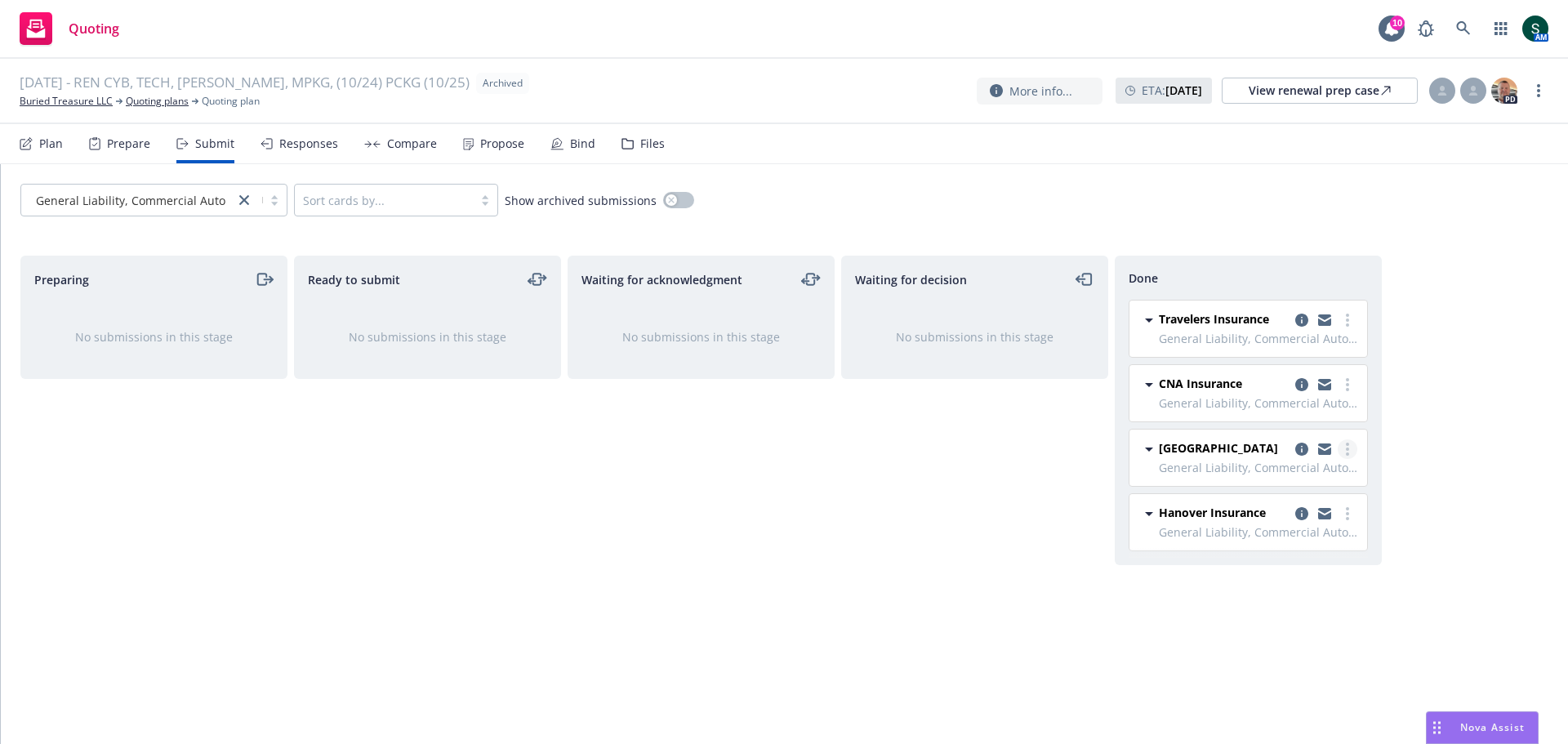
click at [1351, 451] on link "more" at bounding box center [1347, 449] width 20 height 20
click at [1350, 451] on link "more" at bounding box center [1347, 449] width 20 height 20
click at [1303, 447] on icon "copy logging email" at bounding box center [1302, 449] width 13 height 13
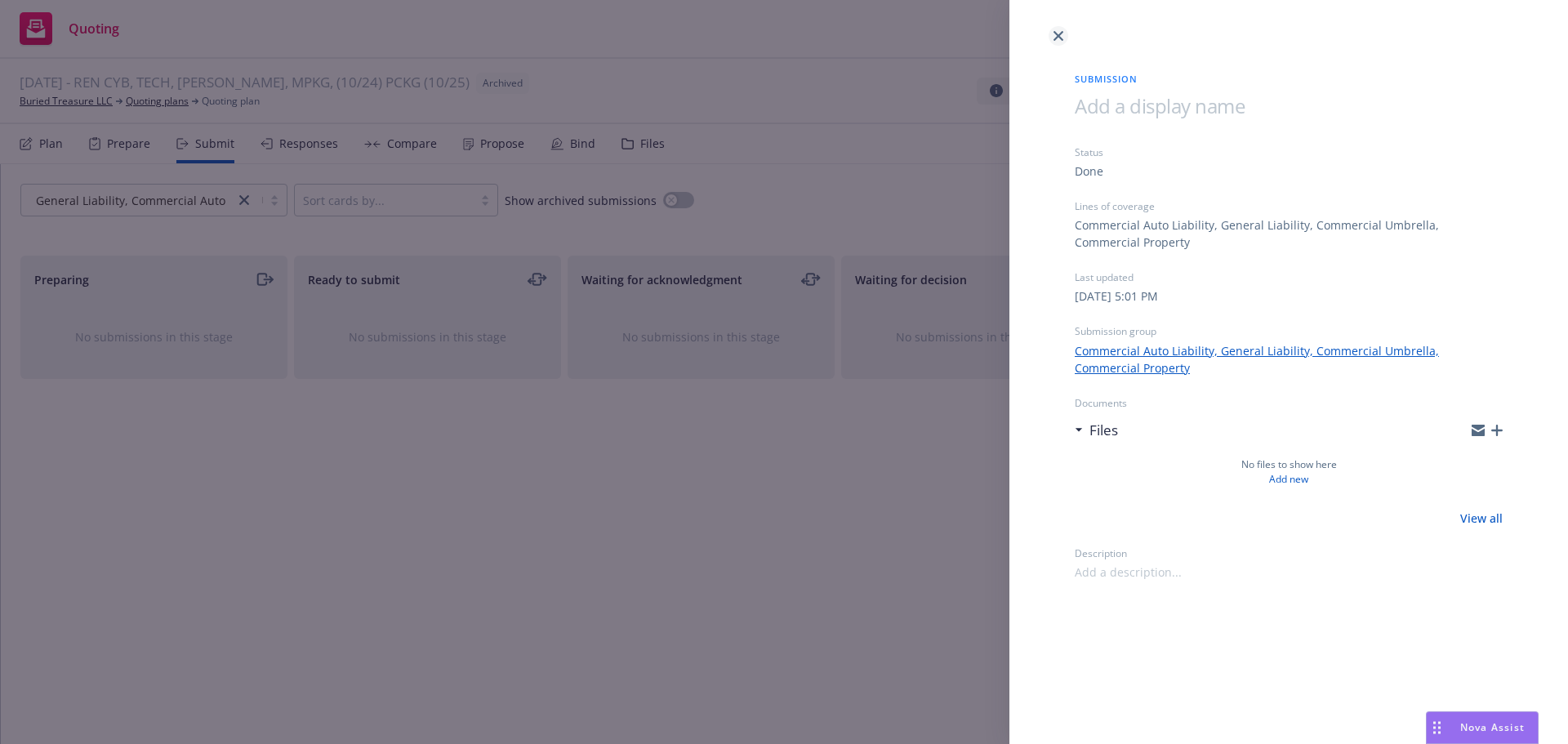
click at [1054, 27] on link "close" at bounding box center [1058, 35] width 20 height 20
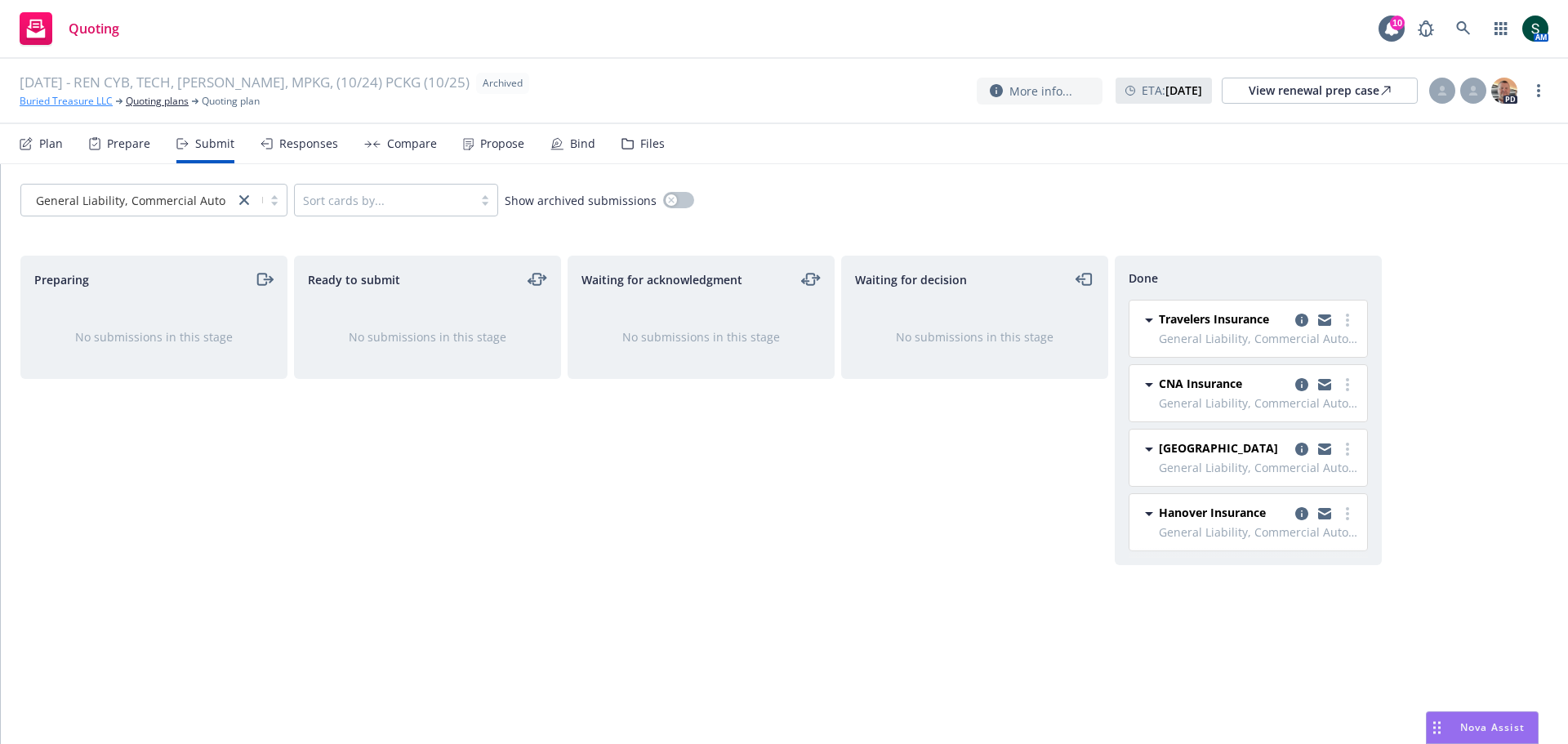
click at [89, 97] on link "Buried Treasure LLC" at bounding box center [66, 102] width 93 height 15
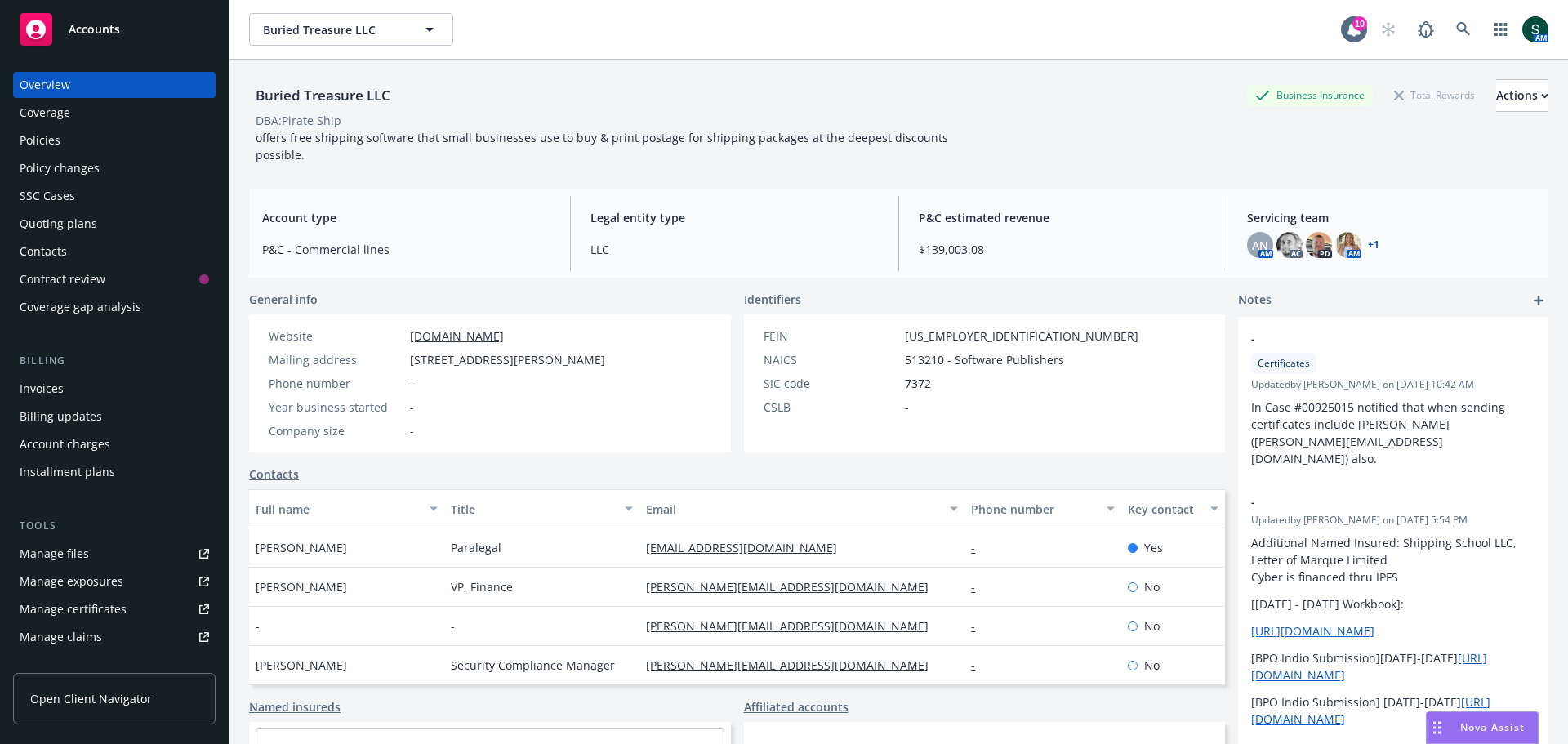
click at [31, 135] on div "Policies" at bounding box center [40, 141] width 41 height 26
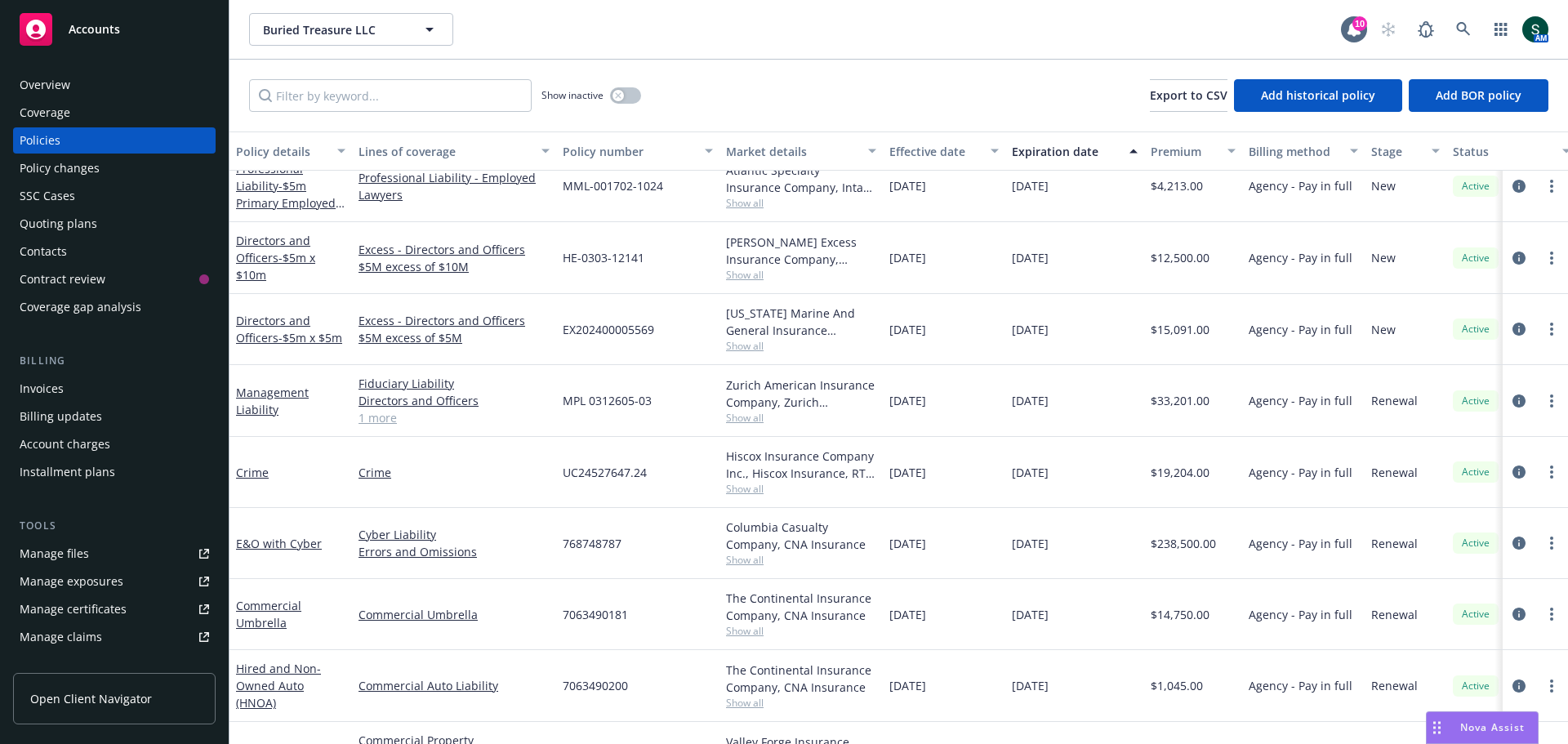
scroll to position [409, 0]
